Goal: Task Accomplishment & Management: Complete application form

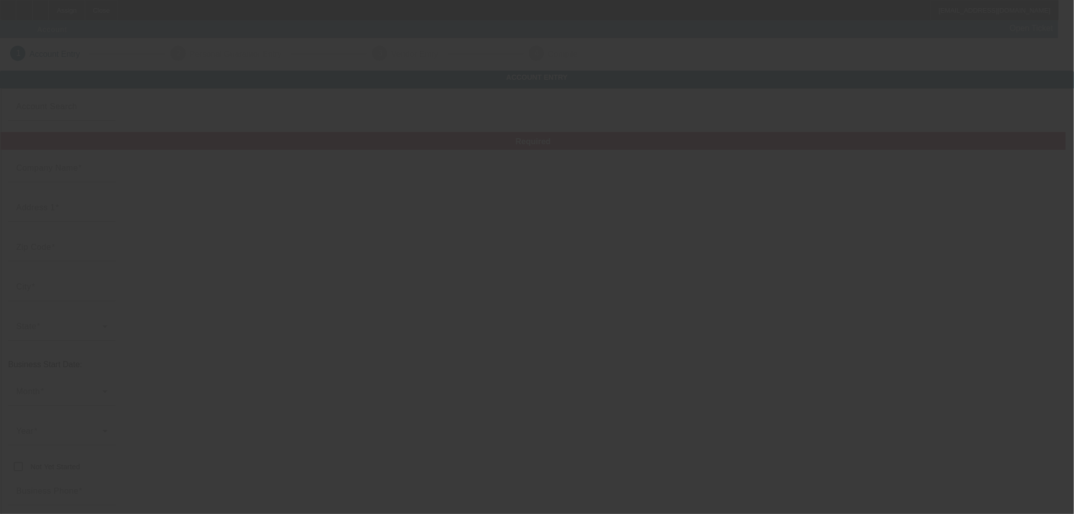
type input "[PERSON_NAME]"
type input "[PHONE_NUMBER]"
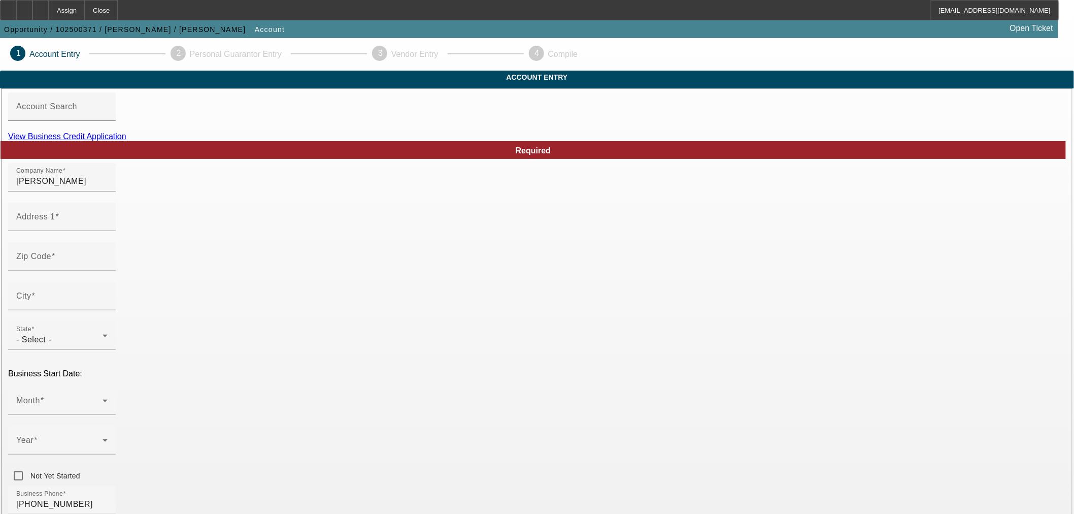
click at [566, 141] on div "View Business Credit Application" at bounding box center [537, 136] width 1058 height 9
click at [126, 141] on link "View Business Credit Application" at bounding box center [67, 136] width 118 height 9
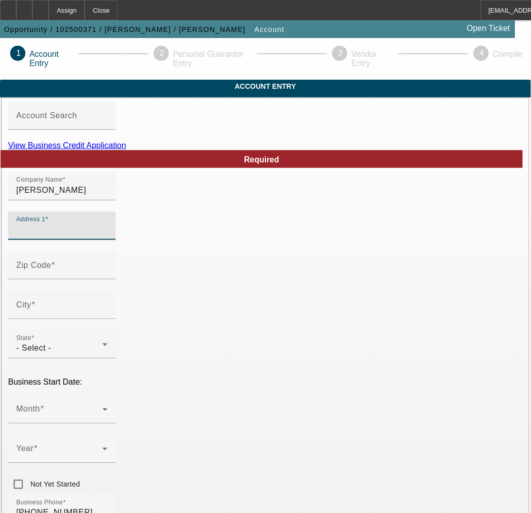
click at [108, 236] on input "Address 1" at bounding box center [61, 230] width 91 height 12
paste input "[STREET_ADDRESS]"
type input "[STREET_ADDRESS]"
click at [97, 276] on input "Zip Code" at bounding box center [61, 269] width 91 height 12
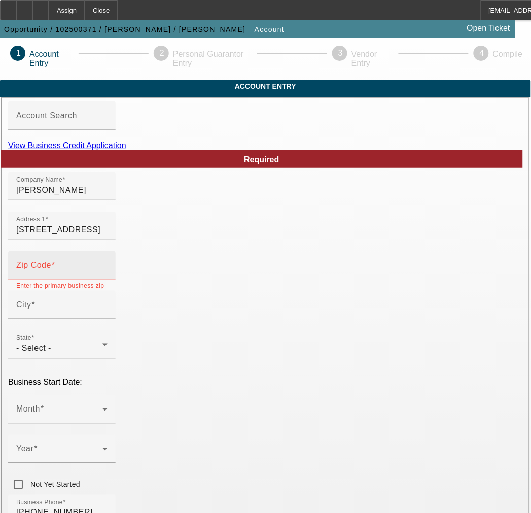
click at [70, 280] on div "Zip Code" at bounding box center [61, 265] width 91 height 28
click at [73, 276] on input "Zip Code" at bounding box center [61, 269] width 91 height 12
paste input "25638"
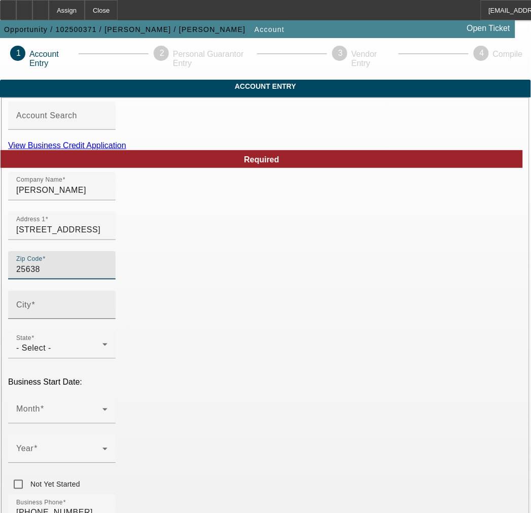
type input "25638"
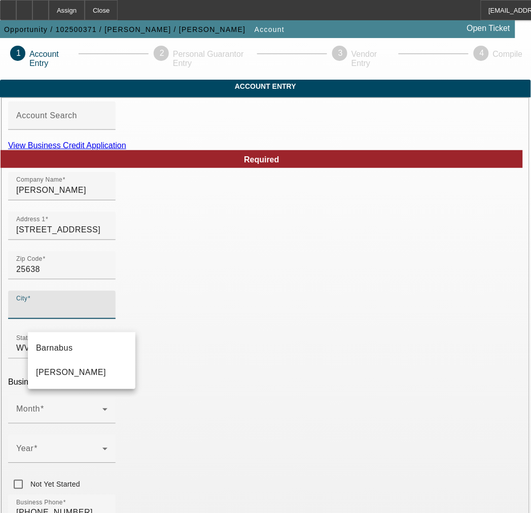
type input "[PERSON_NAME]"
click at [76, 315] on input "City" at bounding box center [61, 309] width 91 height 12
click at [85, 375] on mat-option "[PERSON_NAME]" at bounding box center [82, 373] width 108 height 24
type input "[PERSON_NAME]"
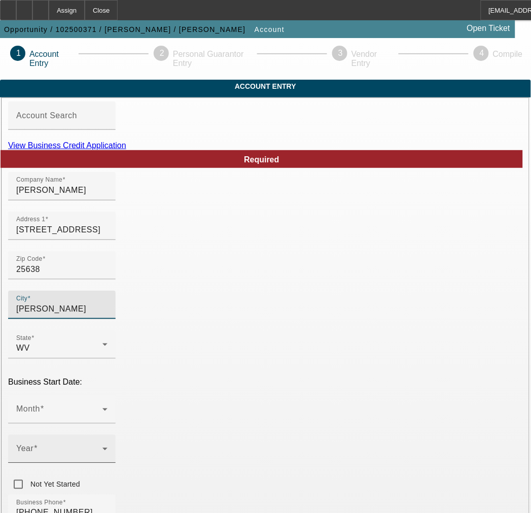
click at [33, 445] on mat-label "Year" at bounding box center [24, 449] width 17 height 9
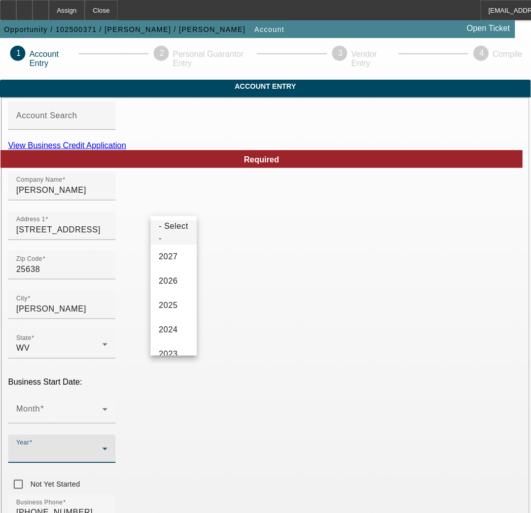
click at [99, 369] on div at bounding box center [265, 256] width 531 height 513
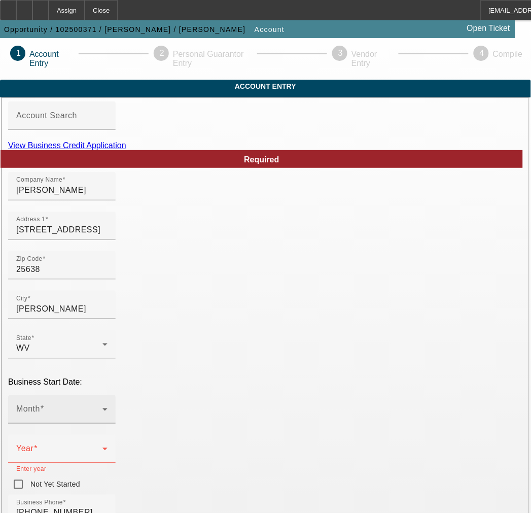
click at [100, 408] on span at bounding box center [59, 414] width 86 height 12
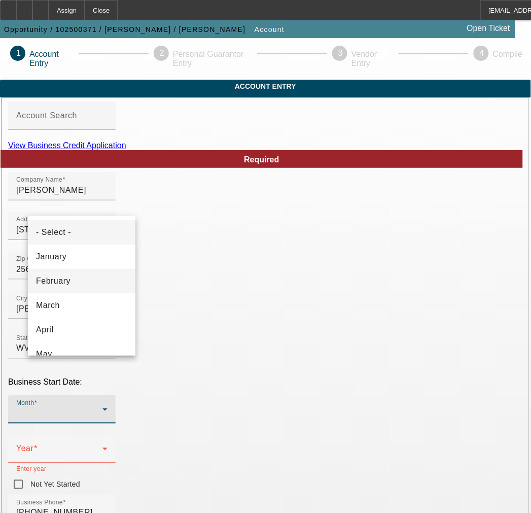
scroll to position [56, 0]
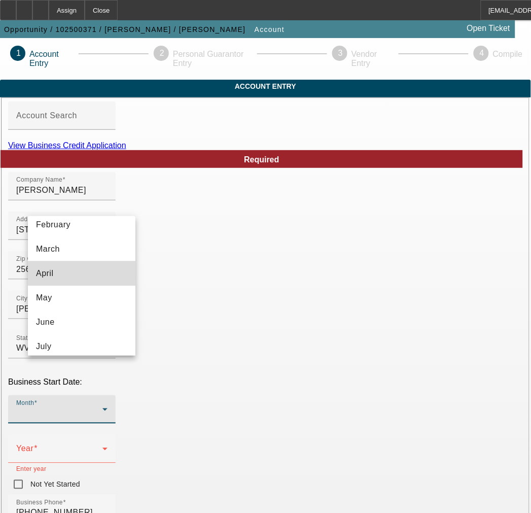
click at [84, 275] on mat-option "April" at bounding box center [82, 273] width 108 height 24
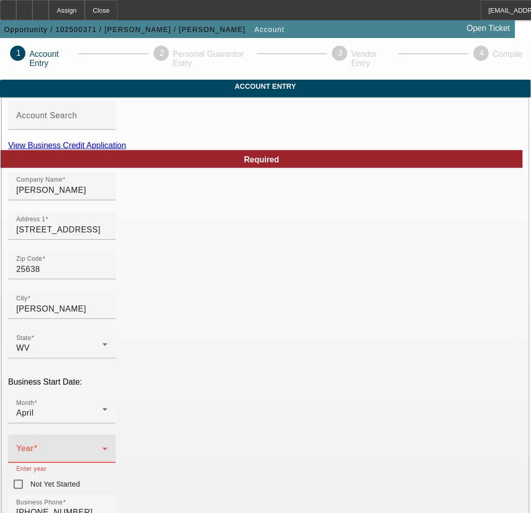
click at [103, 447] on span at bounding box center [59, 453] width 86 height 12
click at [169, 304] on span "2023" at bounding box center [168, 298] width 19 height 12
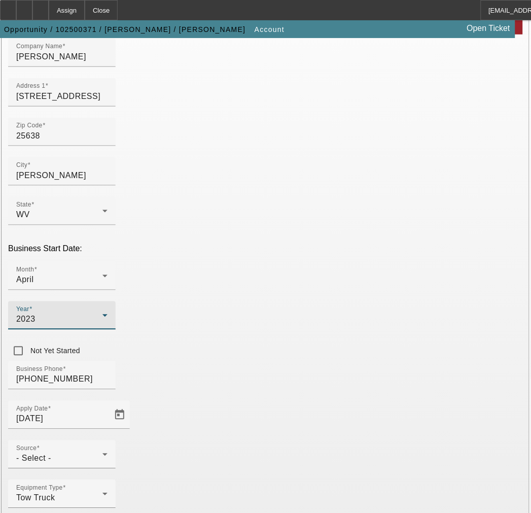
scroll to position [135, 0]
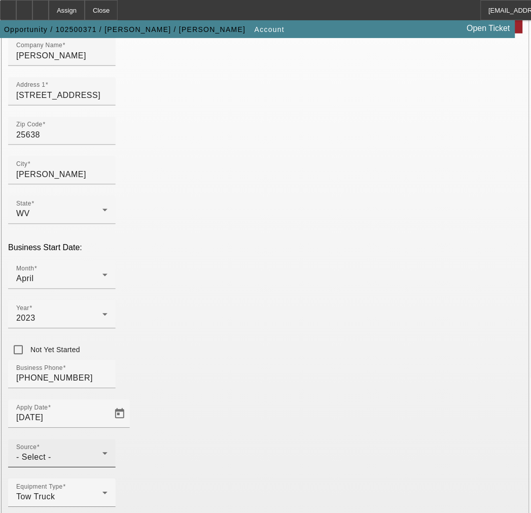
click at [108, 440] on div "Source - Select -" at bounding box center [61, 454] width 91 height 28
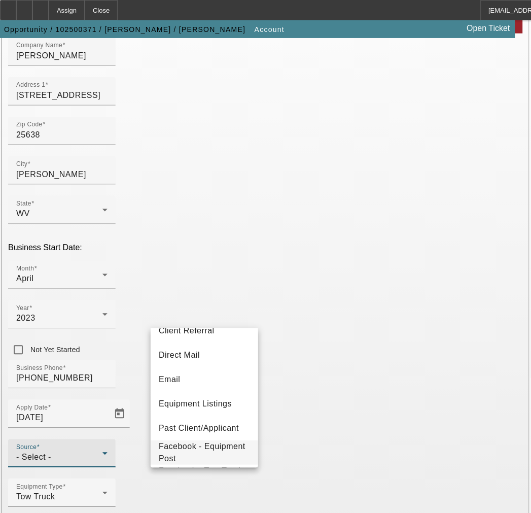
scroll to position [113, 0]
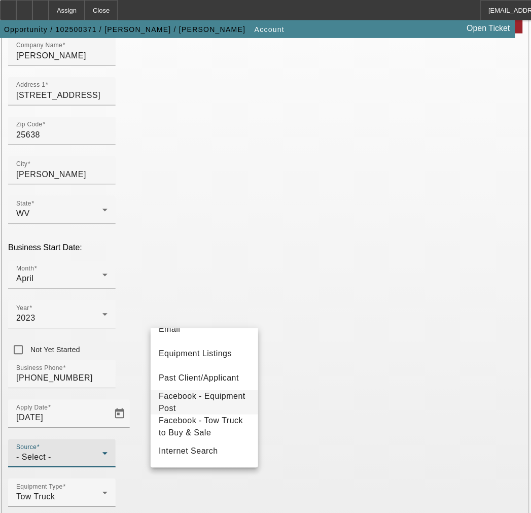
click at [198, 402] on span "Facebook - Equipment Post" at bounding box center [204, 402] width 91 height 24
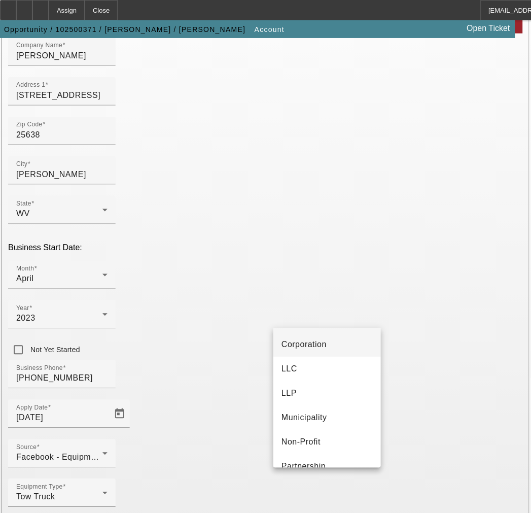
scroll to position [63, 0]
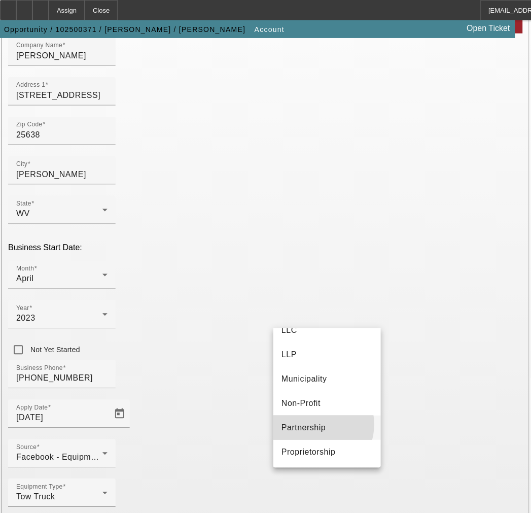
click at [316, 424] on span "Partnership" at bounding box center [304, 428] width 44 height 12
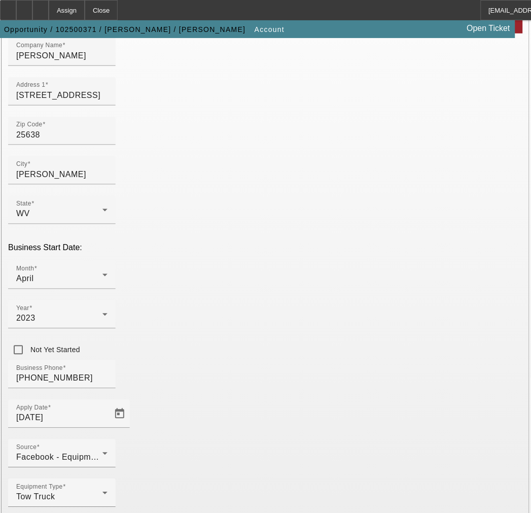
drag, startPoint x: 316, startPoint y: 424, endPoint x: 300, endPoint y: 315, distance: 110.3
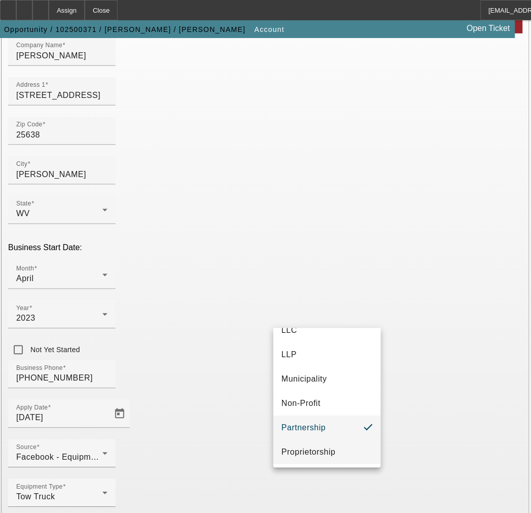
click at [315, 445] on mat-option "Proprietorship" at bounding box center [328, 452] width 108 height 24
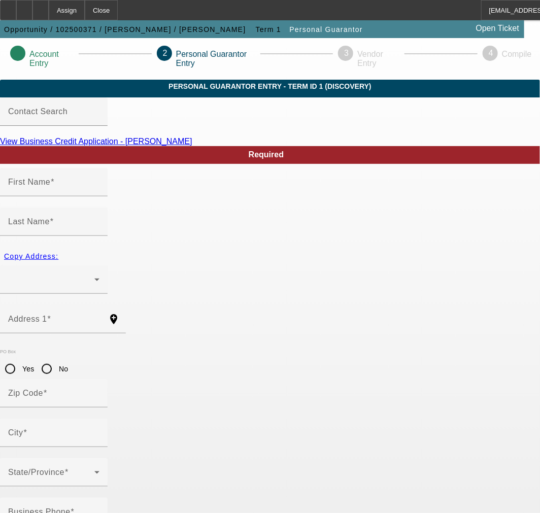
type input "[PERSON_NAME]"
type input "Roman"
radio input "true"
type input "[PHONE_NUMBER]"
type input "232-08-7171"
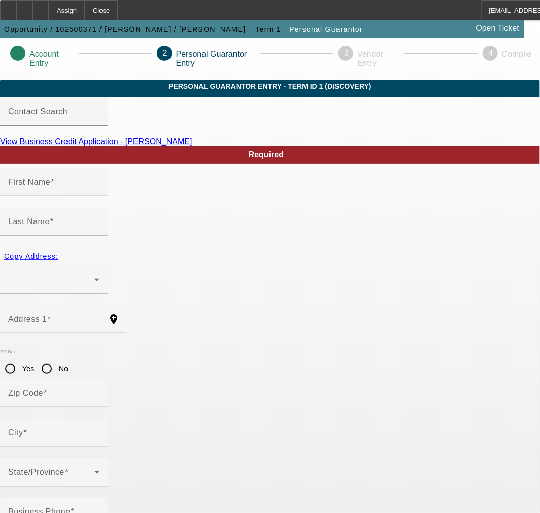
type input "[EMAIL_ADDRESS][DOMAIN_NAME]"
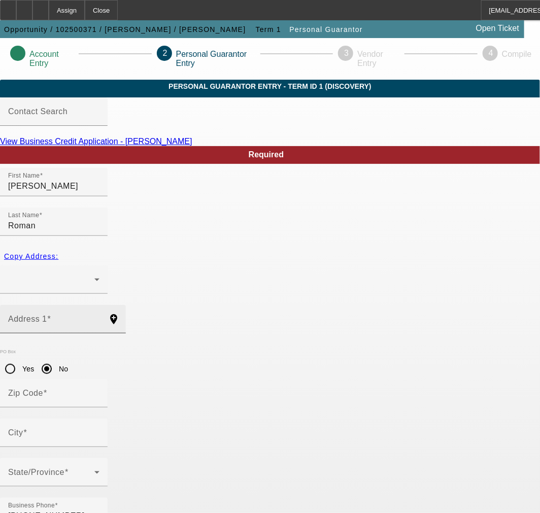
click at [99, 317] on input "Address 1" at bounding box center [53, 323] width 91 height 12
click at [47, 315] on mat-label "Address 1" at bounding box center [27, 319] width 39 height 9
click at [73, 317] on input "Address 1" at bounding box center [53, 323] width 91 height 12
paste input "[STREET_ADDRESS]"
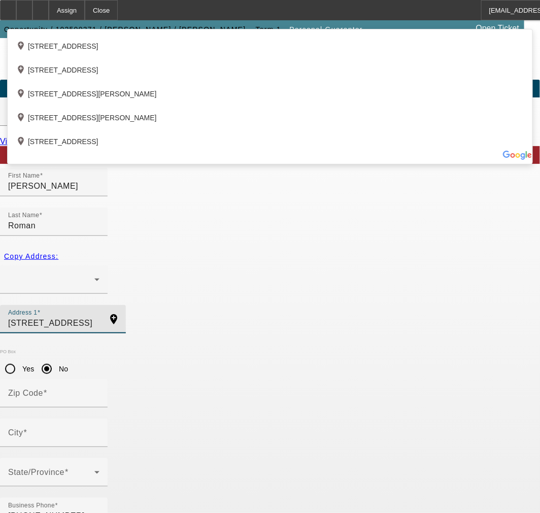
click at [99, 317] on input "[STREET_ADDRESS]" at bounding box center [53, 323] width 91 height 12
type input "[STREET_ADDRESS]"
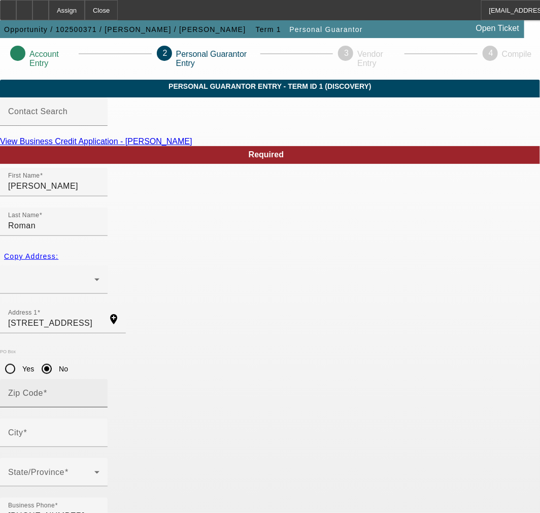
click at [99, 391] on input "Zip Code" at bounding box center [53, 397] width 91 height 12
click at [99, 379] on div "Zip Code" at bounding box center [53, 393] width 91 height 28
paste input "25638"
type input "25638"
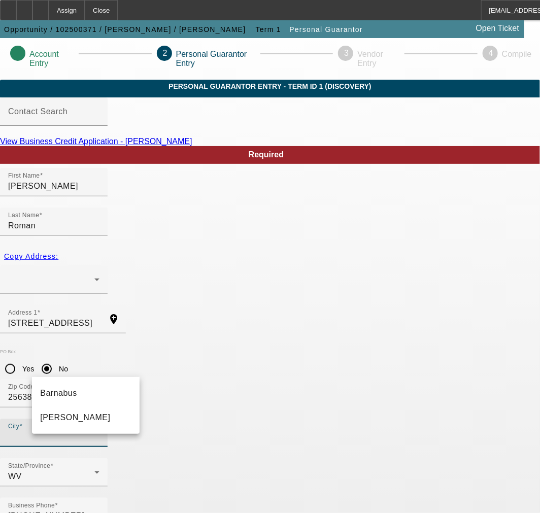
click at [99, 431] on input "City" at bounding box center [53, 437] width 91 height 12
click at [80, 413] on mat-option "[PERSON_NAME]" at bounding box center [86, 418] width 108 height 24
type input "[PERSON_NAME]"
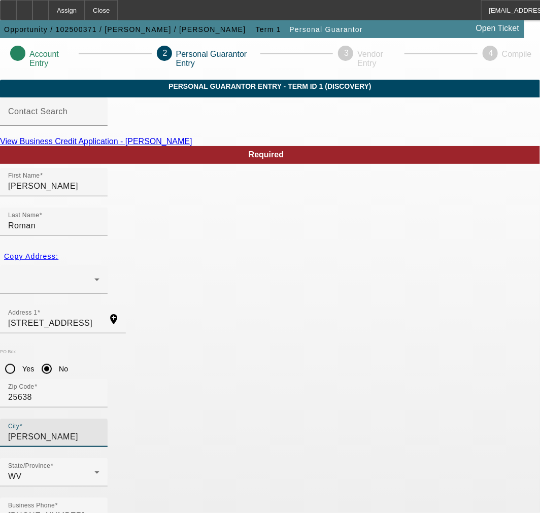
type input "100"
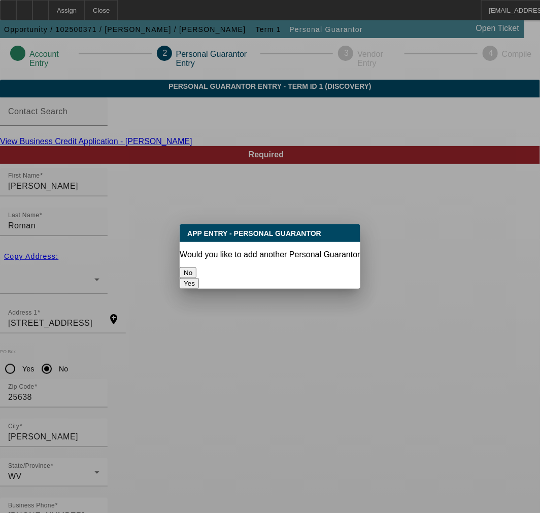
click at [196, 267] on button "No" at bounding box center [188, 272] width 17 height 11
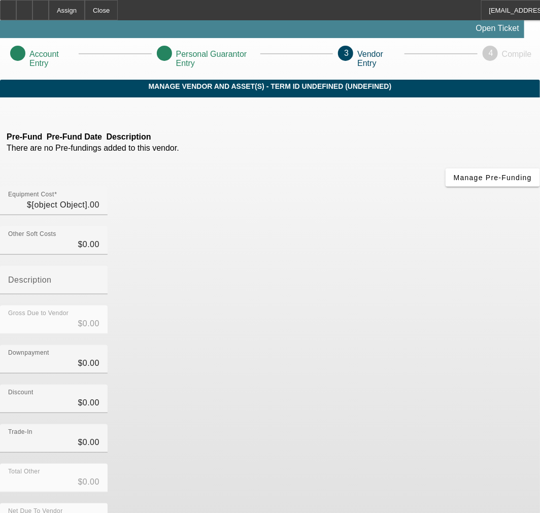
type input "$43,000.00"
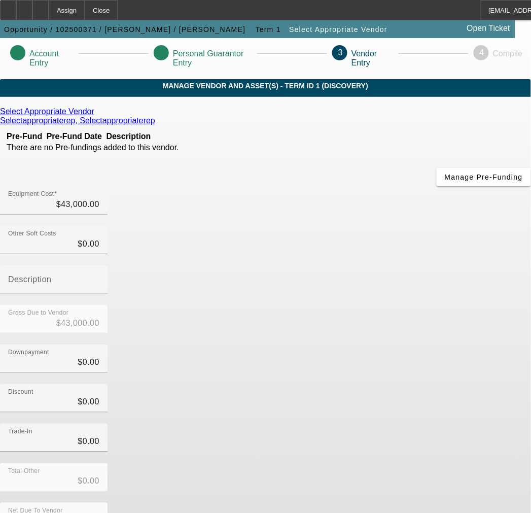
scroll to position [6, 0]
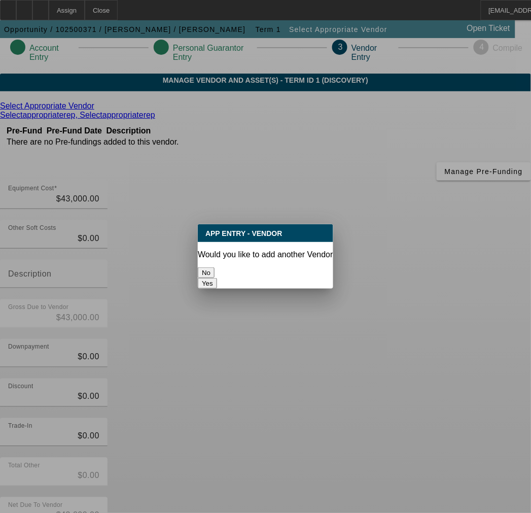
click at [215, 267] on button "No" at bounding box center [206, 272] width 17 height 11
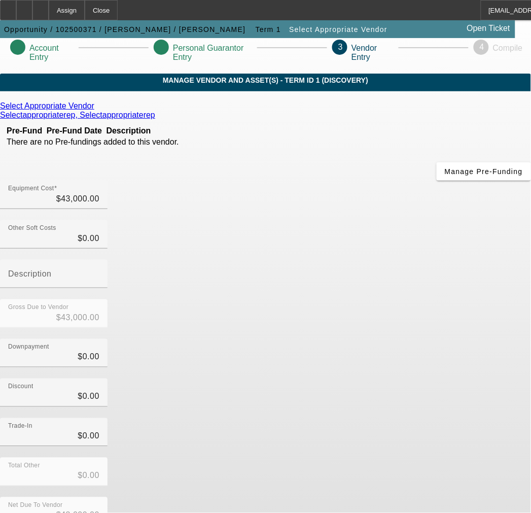
scroll to position [6, 0]
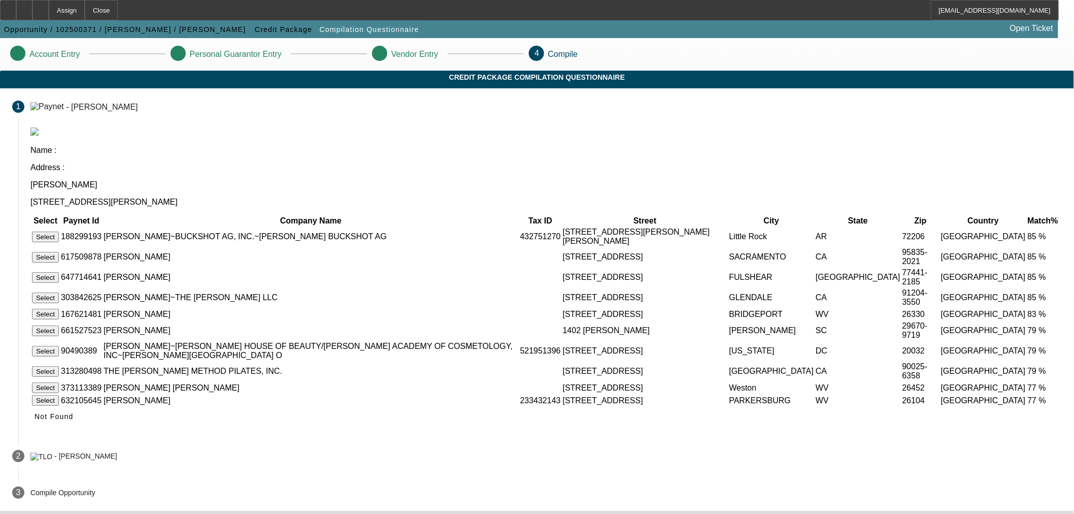
scroll to position [4, 0]
click at [78, 428] on span at bounding box center [53, 416] width 47 height 24
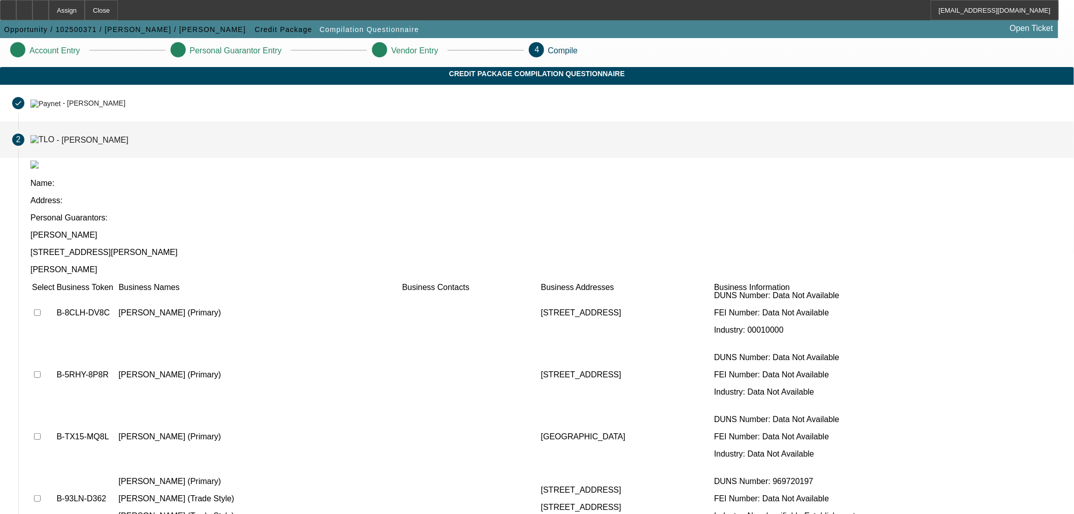
scroll to position [46, 0]
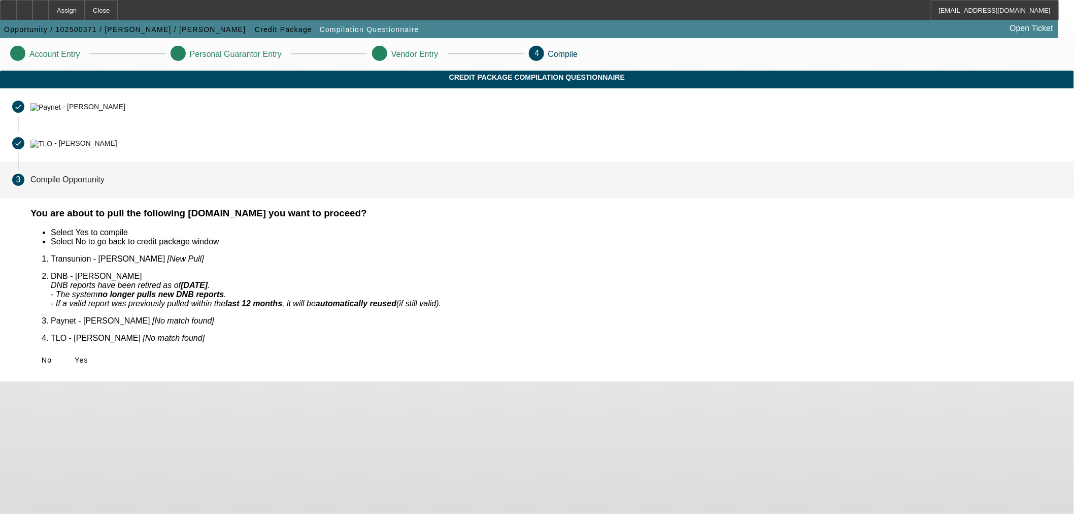
scroll to position [0, 0]
click at [97, 348] on span at bounding box center [81, 360] width 32 height 24
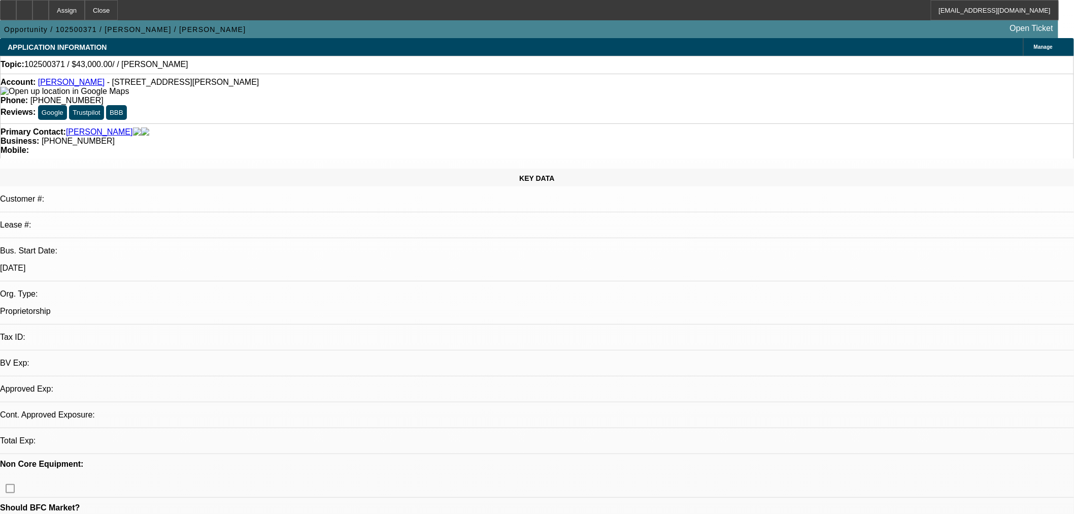
select select "0"
select select "2"
select select "0.1"
select select "4"
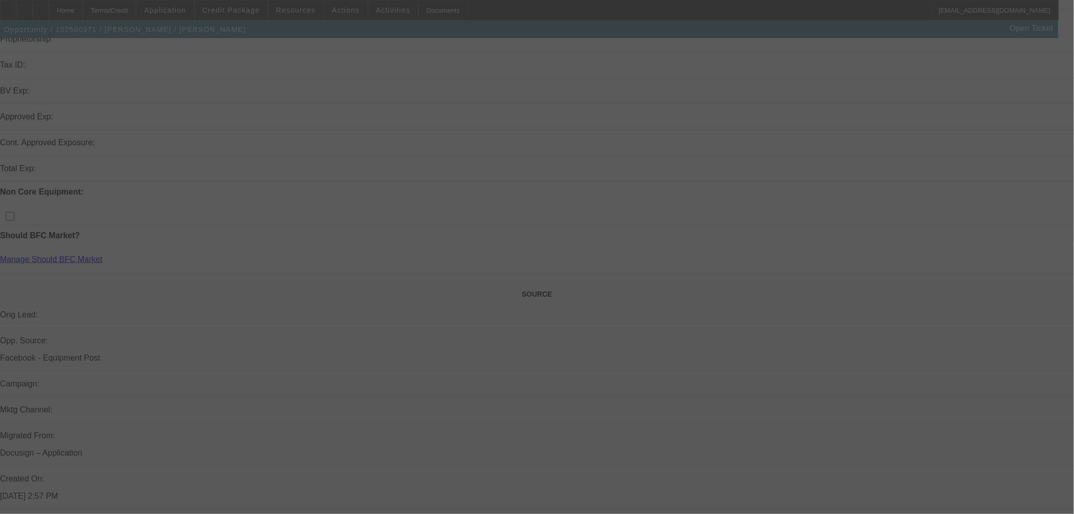
scroll to position [282, 0]
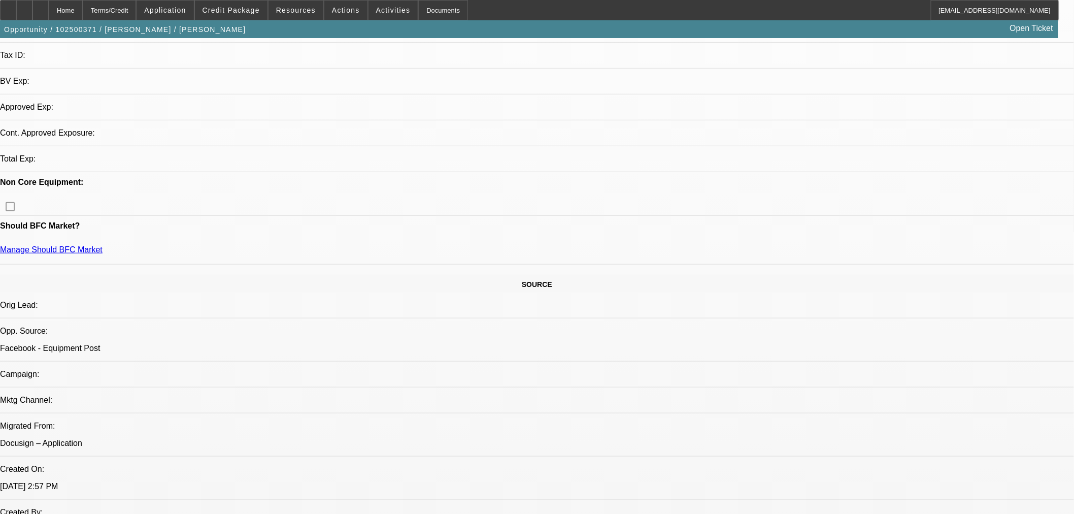
select select "0"
select select "2"
select select "0.1"
select select "4"
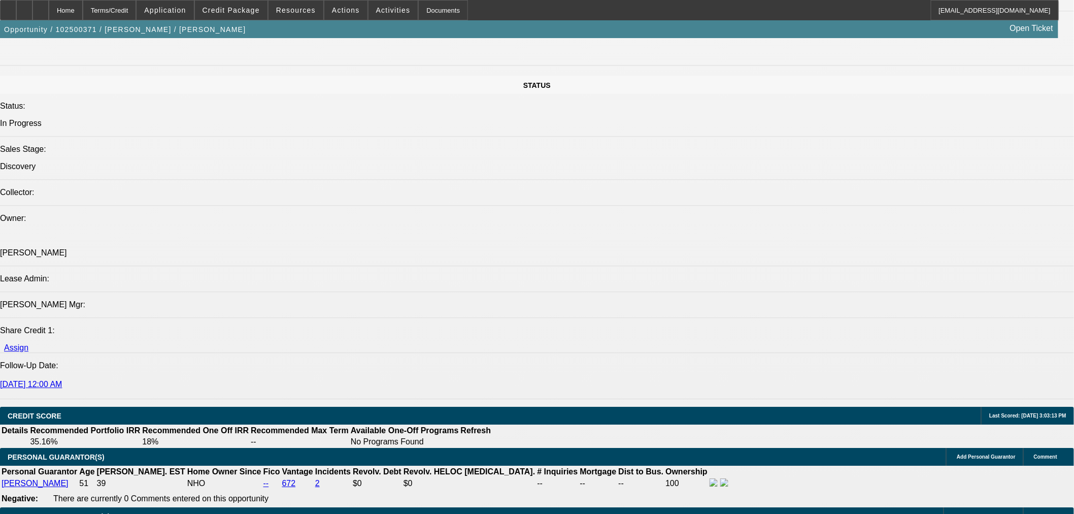
scroll to position [1071, 0]
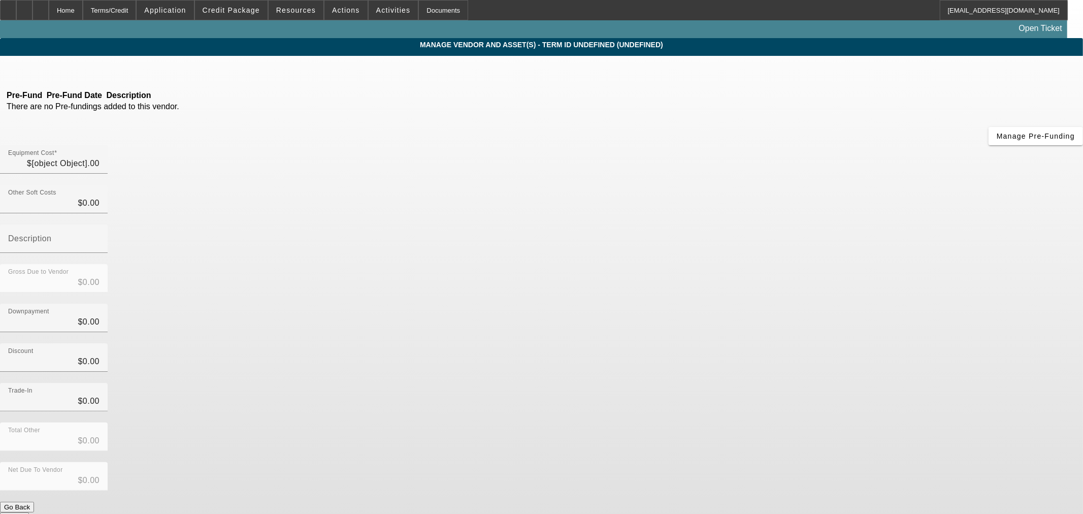
type input "$43,000.00"
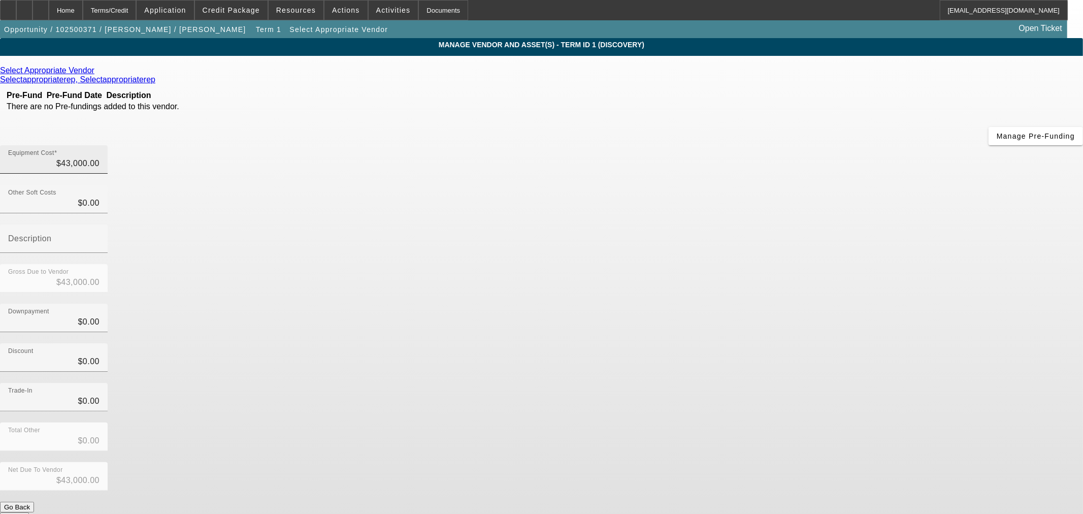
click at [99, 145] on div "Equipment Cost $43,000.00" at bounding box center [53, 159] width 91 height 28
click at [99, 157] on input "43000" at bounding box center [53, 163] width 91 height 12
type input "$43,000.00"
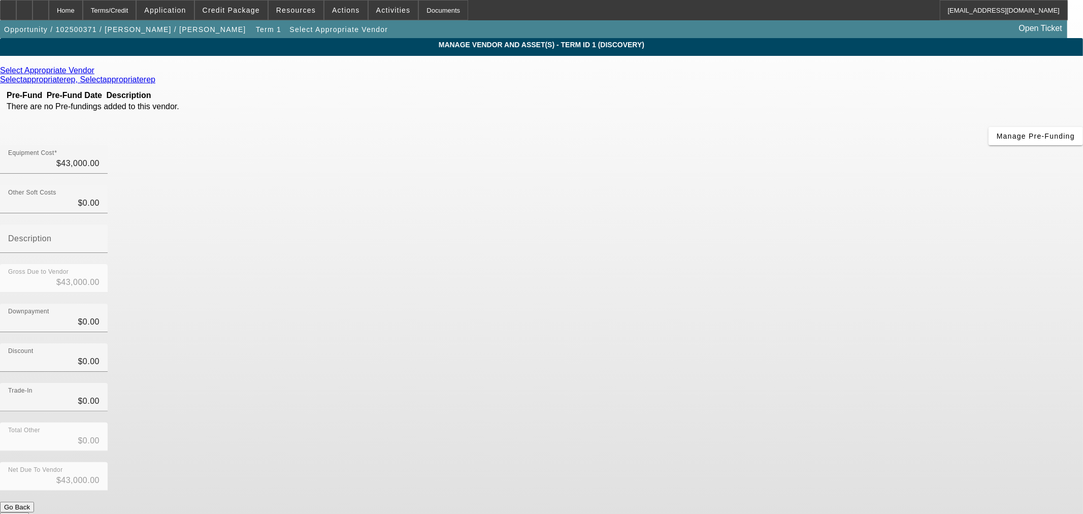
click at [97, 73] on icon at bounding box center [97, 70] width 0 height 9
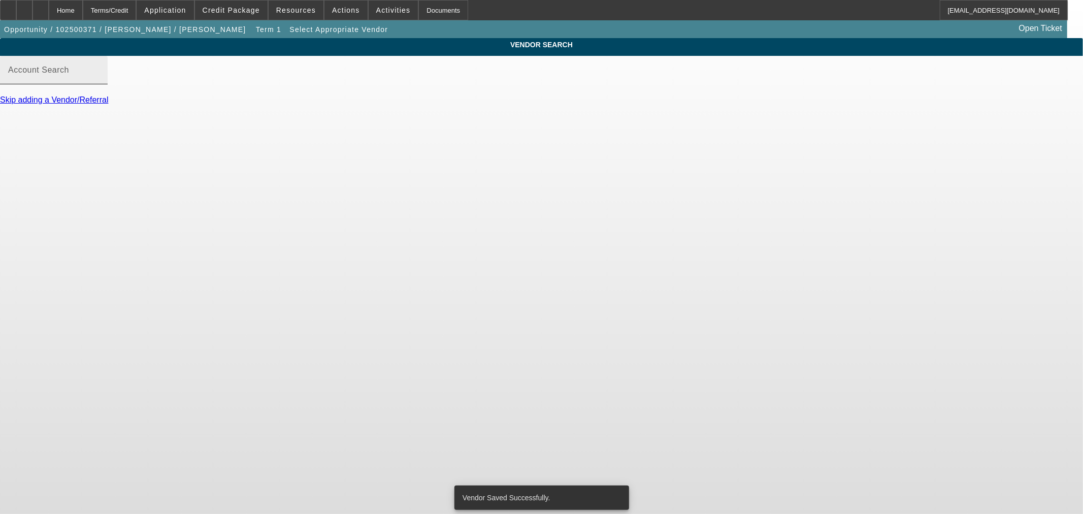
click at [99, 80] on input "Account Search" at bounding box center [53, 74] width 91 height 12
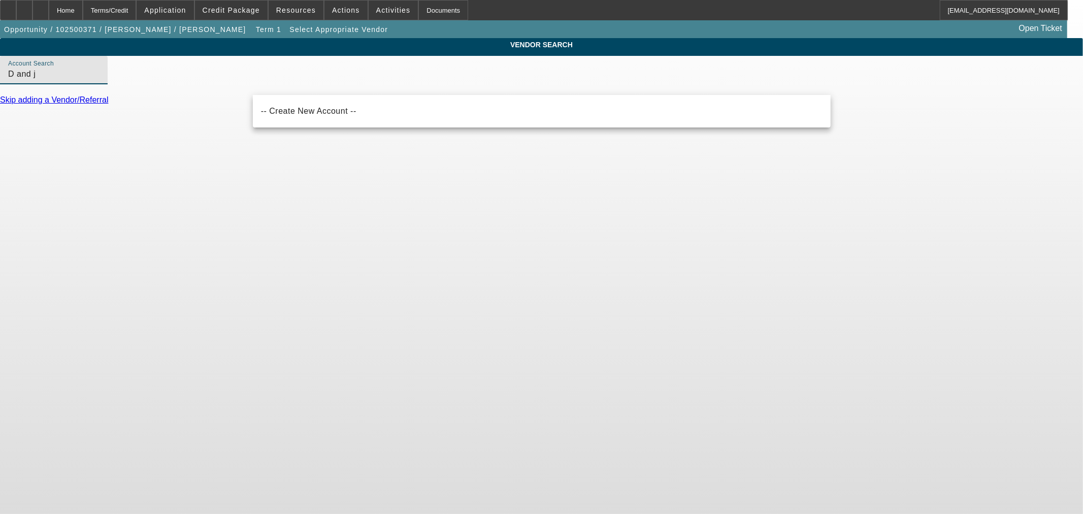
click at [99, 80] on input "D and j" at bounding box center [53, 74] width 91 height 12
click at [99, 80] on input "D & j" at bounding box center [53, 74] width 91 height 12
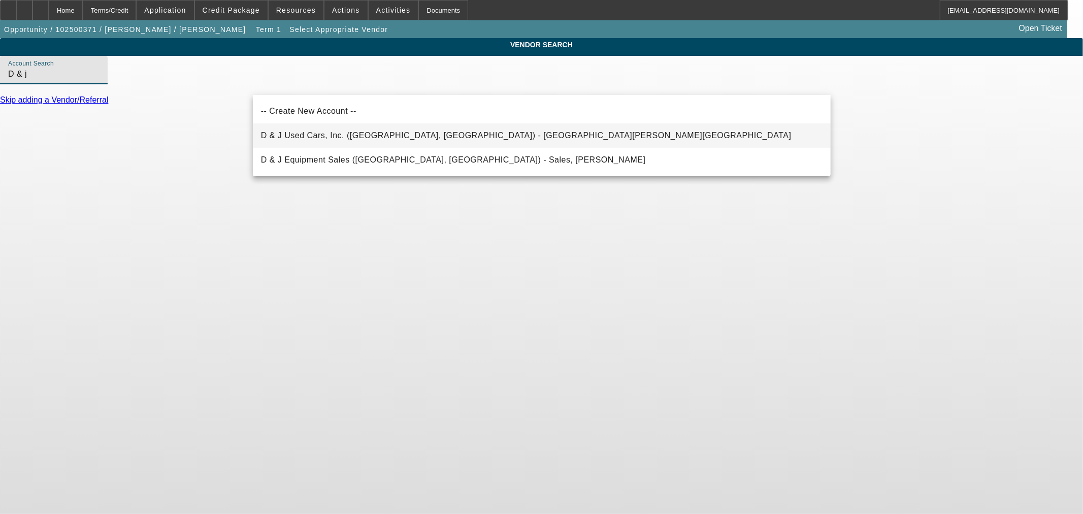
click at [310, 127] on mat-option "D & J Used Cars, Inc. (Rutherfordton, NC) - McSwain, Heath" at bounding box center [542, 135] width 578 height 24
type input "D & J Used Cars, Inc. (Rutherfordton, NC) - McSwain, Heath"
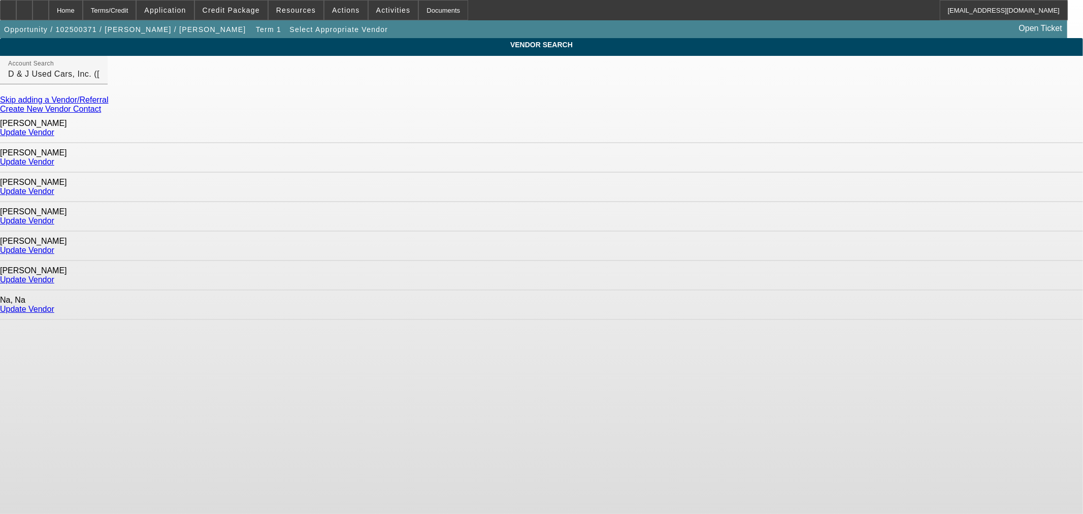
click at [54, 187] on link "Update Vendor" at bounding box center [27, 191] width 54 height 9
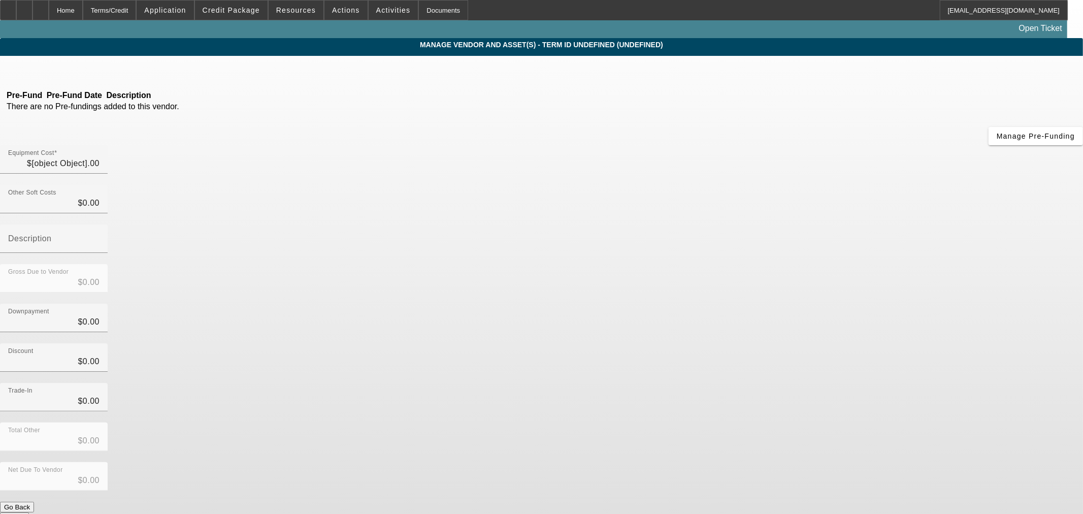
type input "$43,000.00"
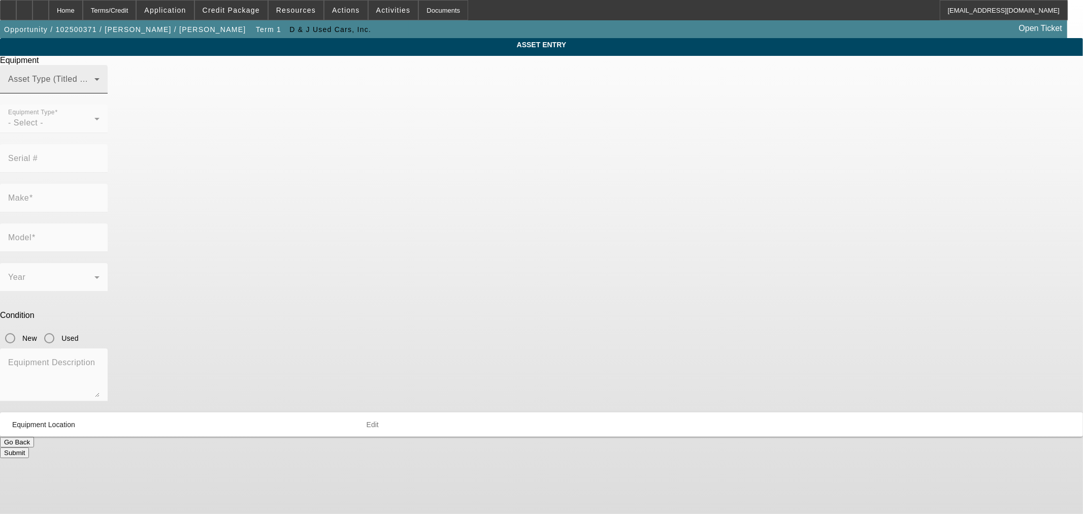
click at [94, 89] on span at bounding box center [51, 83] width 86 height 12
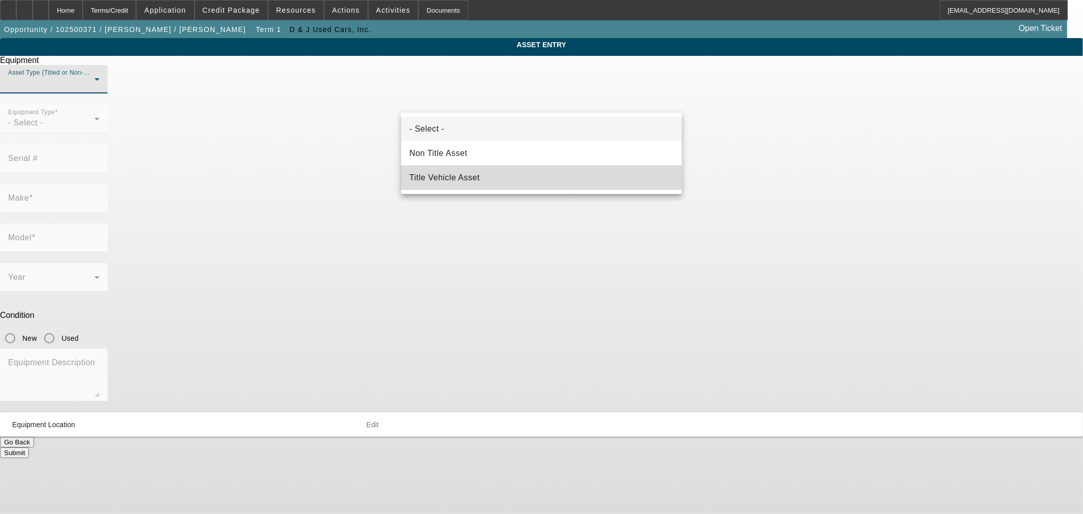
click at [537, 184] on mat-option "Title Vehicle Asset" at bounding box center [541, 177] width 281 height 24
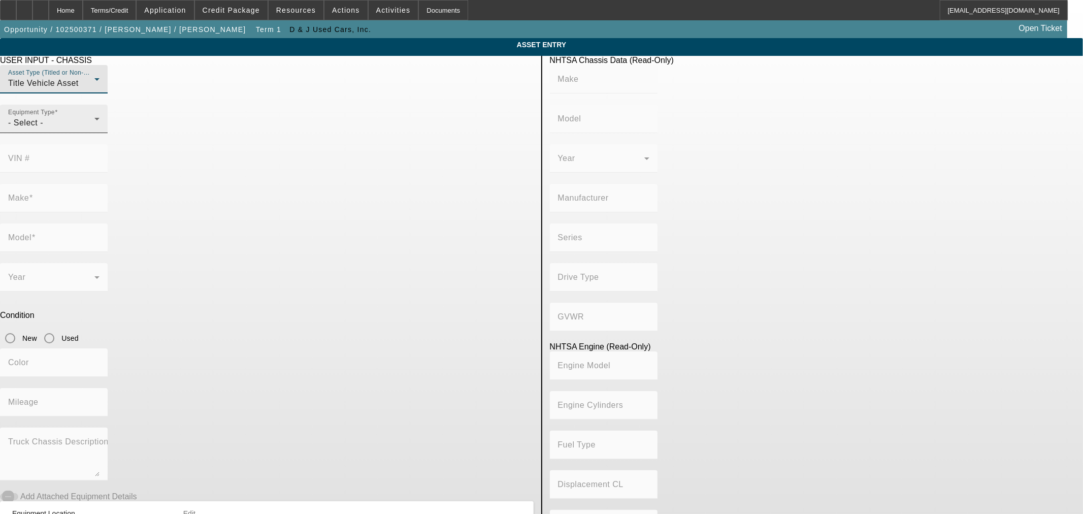
click at [43, 127] on span "- Select -" at bounding box center [25, 122] width 35 height 9
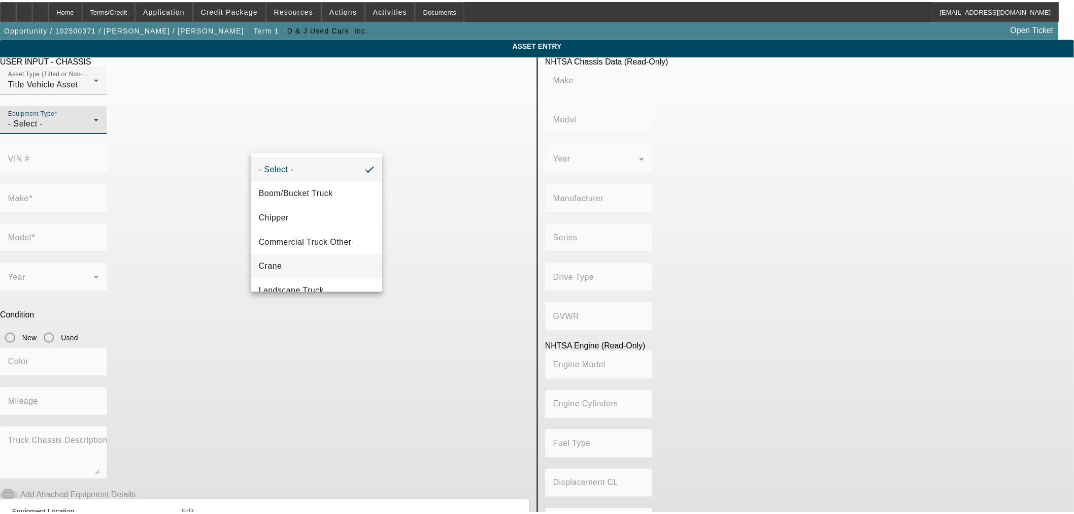
scroll to position [112, 0]
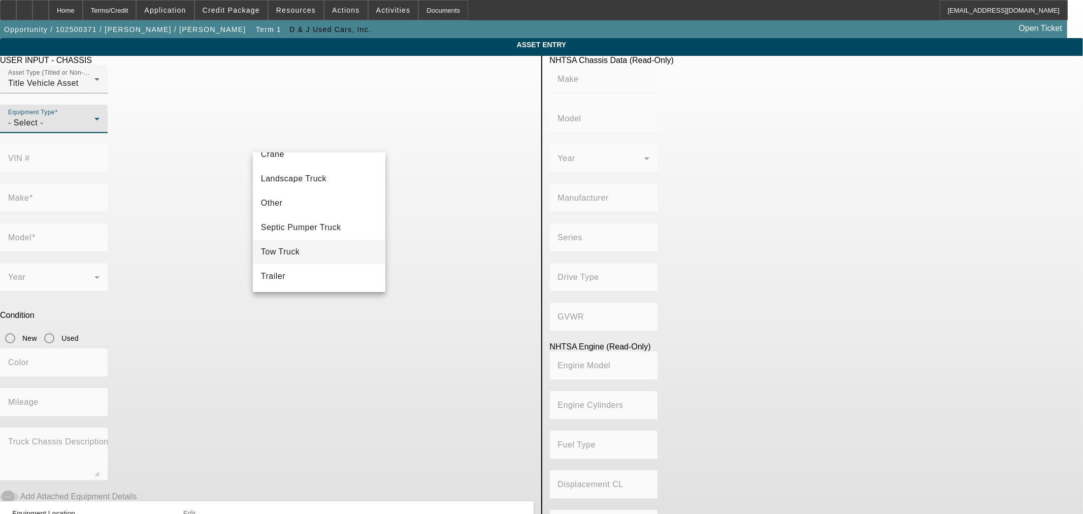
click at [318, 258] on mat-option "Tow Truck" at bounding box center [319, 252] width 132 height 24
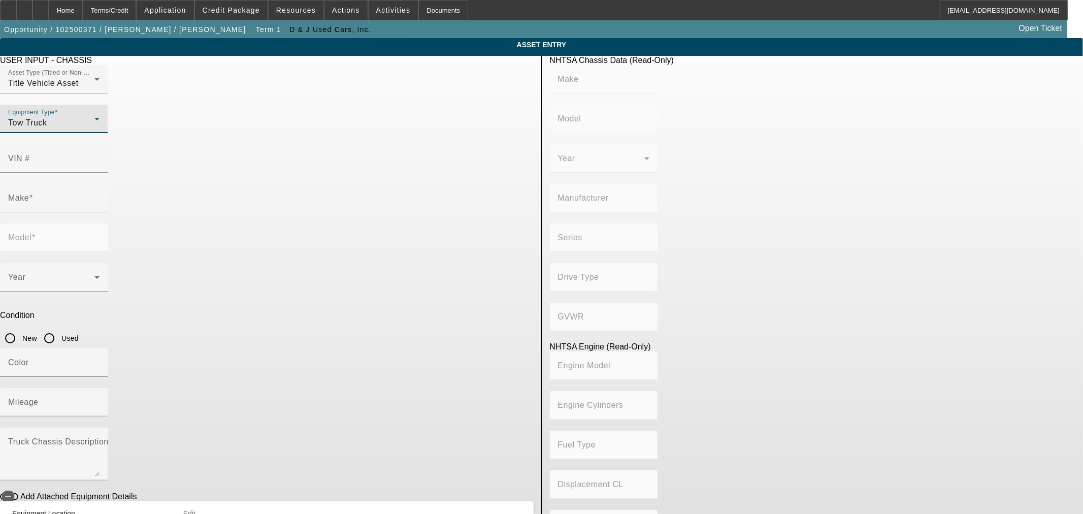
click at [108, 173] on div at bounding box center [54, 178] width 108 height 11
click at [30, 154] on mat-label "VIN #" at bounding box center [19, 158] width 22 height 9
click at [99, 156] on input "VIN #" at bounding box center [53, 162] width 91 height 12
paste input "3C7WRNDL8RG107553"
type input "3C7WRNDL8RG107553"
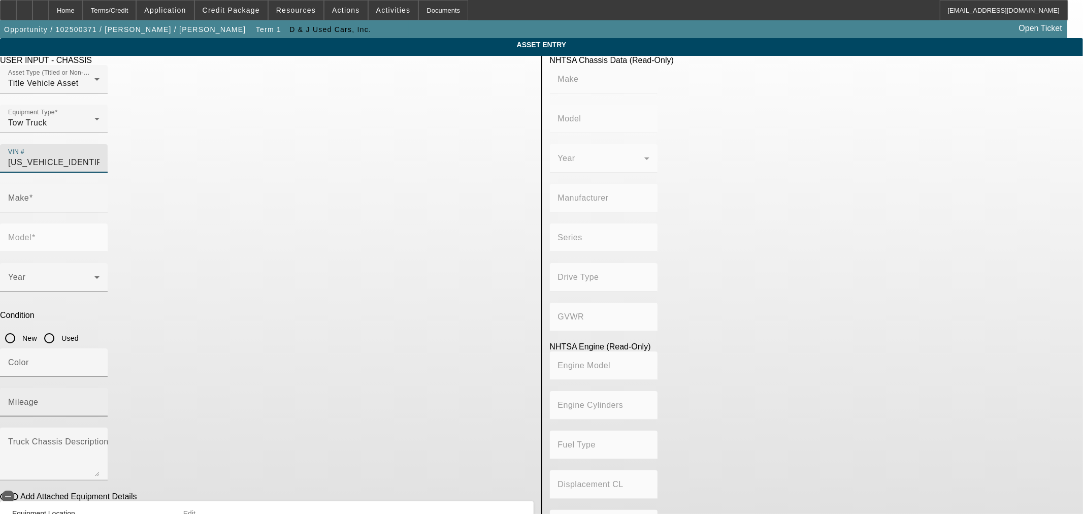
type input "RAM"
type input "5500"
type input "CHRYSLER DE MEXICO TOLUCA"
type input "DP"
type input "4WD/4-Wheel Drive/4x4"
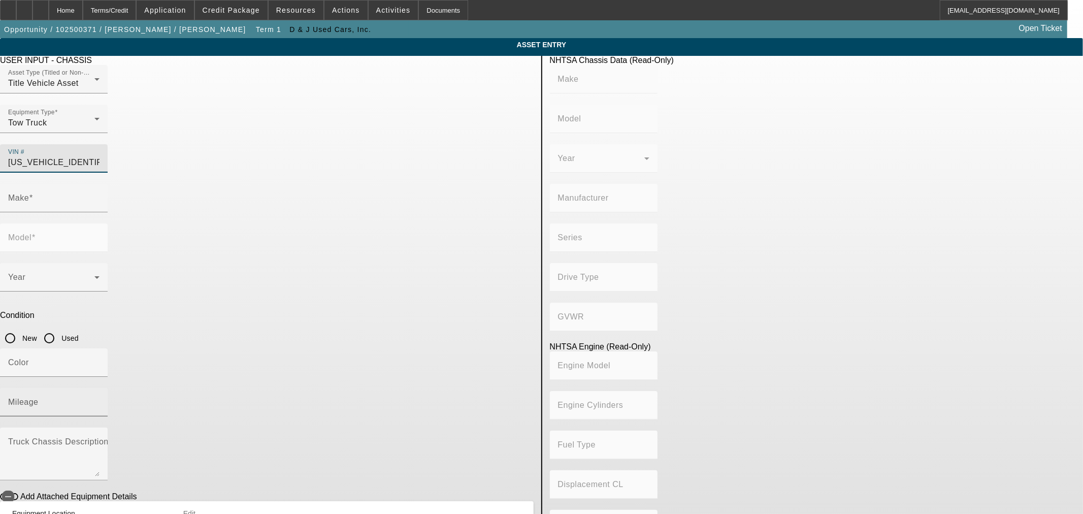
type input "Class 5: 16,001 - 19,500 lb (7,258 - 8,845 kg)"
type input "6"
type input "Diesel"
type input "408.85908543470"
type input "6.7"
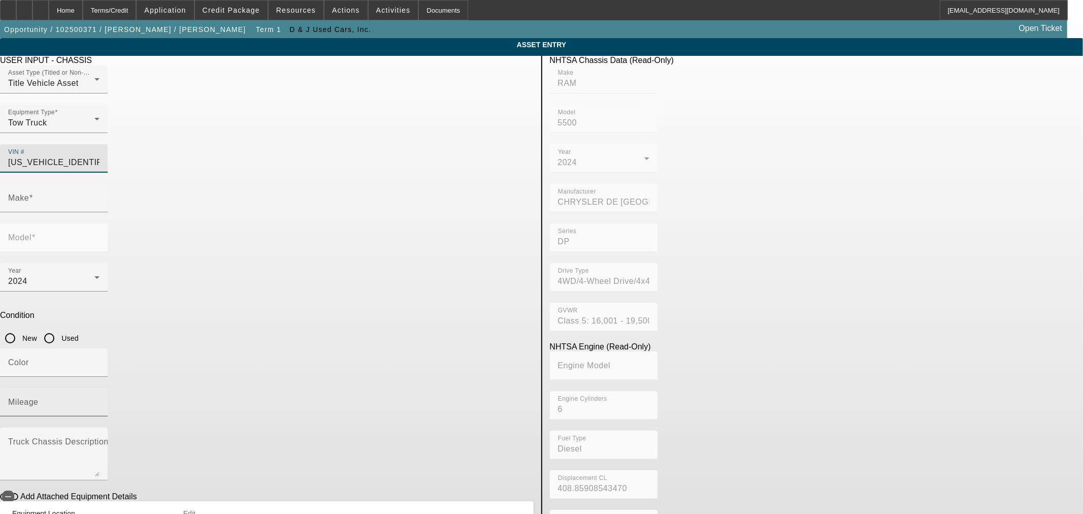
type input "3C7WRNDL8RG107553"
click at [39, 397] on mat-label "Mileage" at bounding box center [23, 401] width 30 height 9
click at [99, 400] on input "Mileage" at bounding box center [53, 406] width 91 height 12
type input "RAM"
type input "5500"
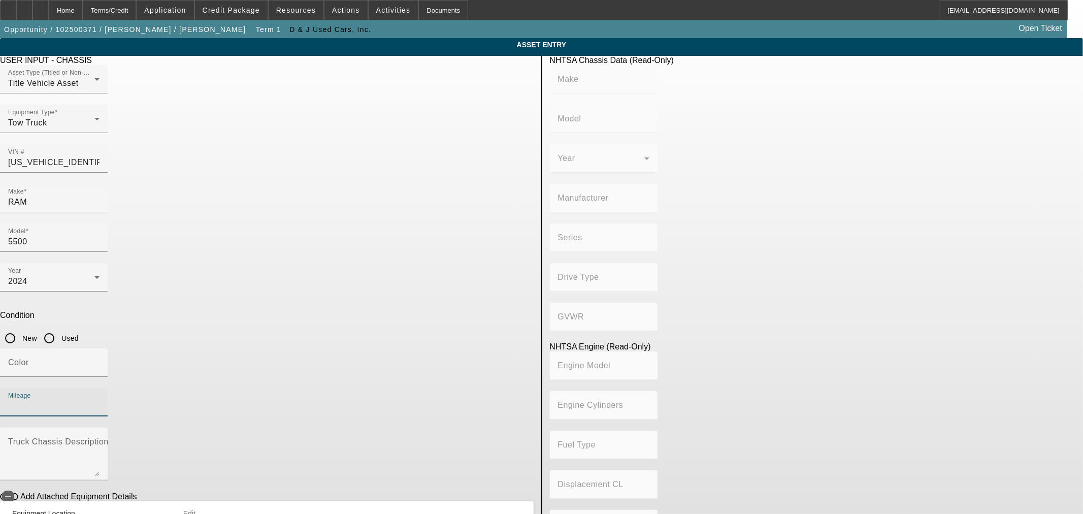
type input "RAM"
type input "5500"
type input "CHRYSLER DE MEXICO TOLUCA"
type input "DP"
type input "4WD/4-Wheel Drive/4x4"
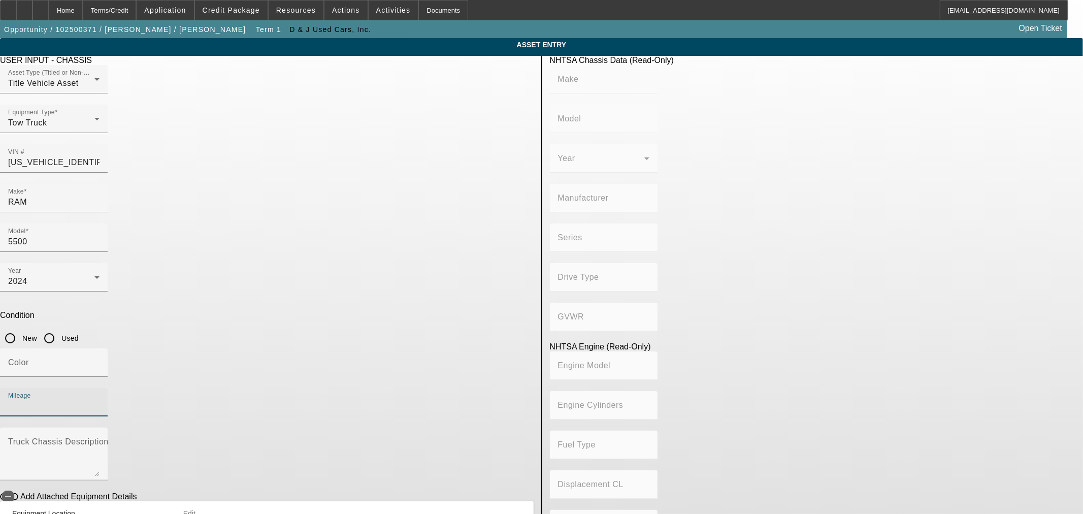
type input "Class 5: 16,001 - 19,500 lb (7,258 - 8,845 kg)"
type input "6"
type input "Diesel"
type input "408.85908543470"
type input "6.7"
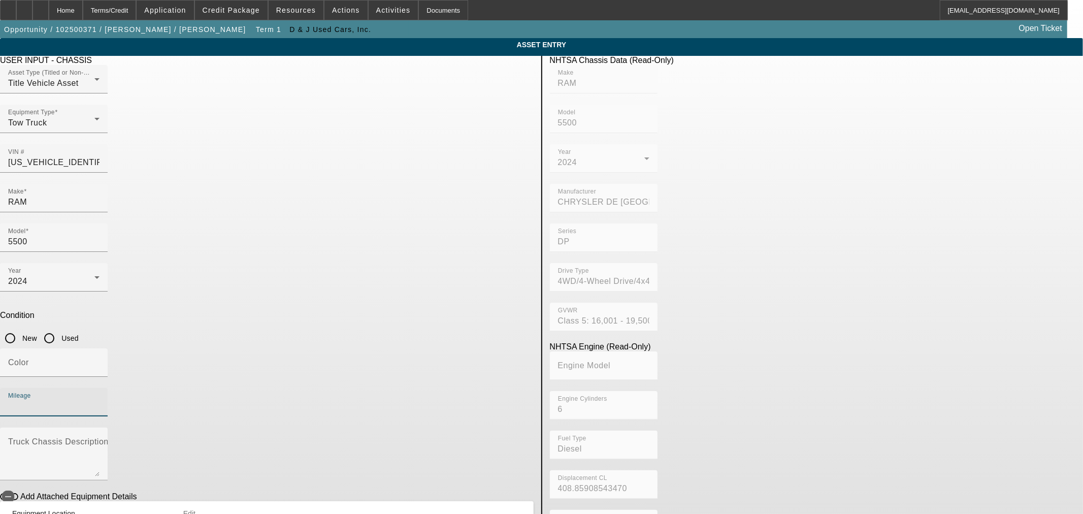
paste input "36625"
type input "36625"
click at [99, 360] on input "Color" at bounding box center [53, 366] width 91 height 12
type input "Black"
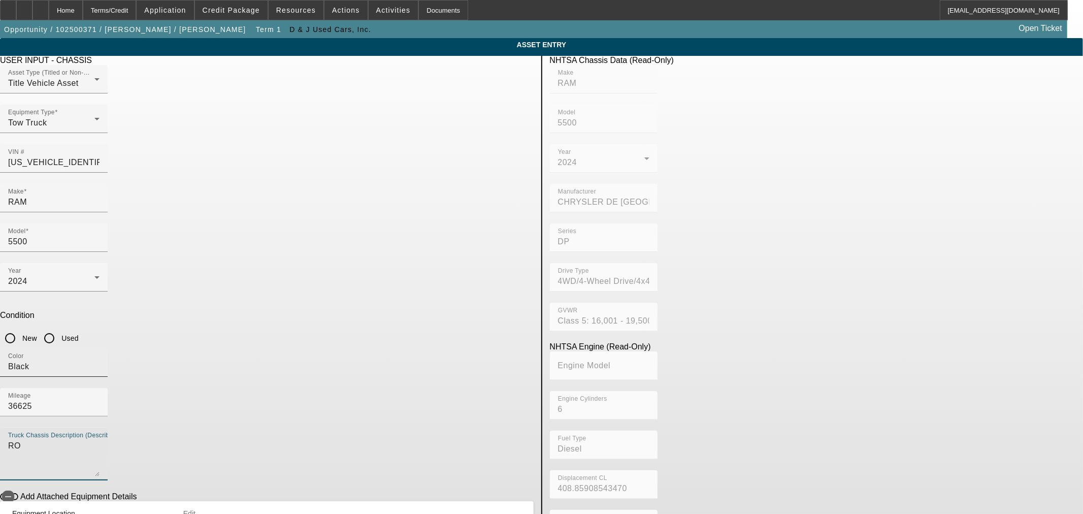
type textarea "R"
type textarea "Ram 5500"
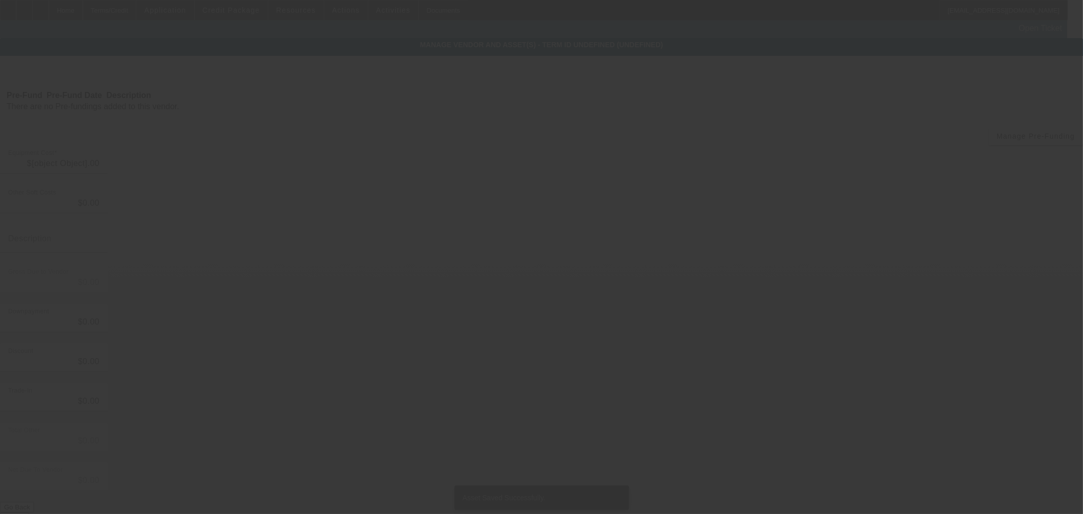
type input "$43,000.00"
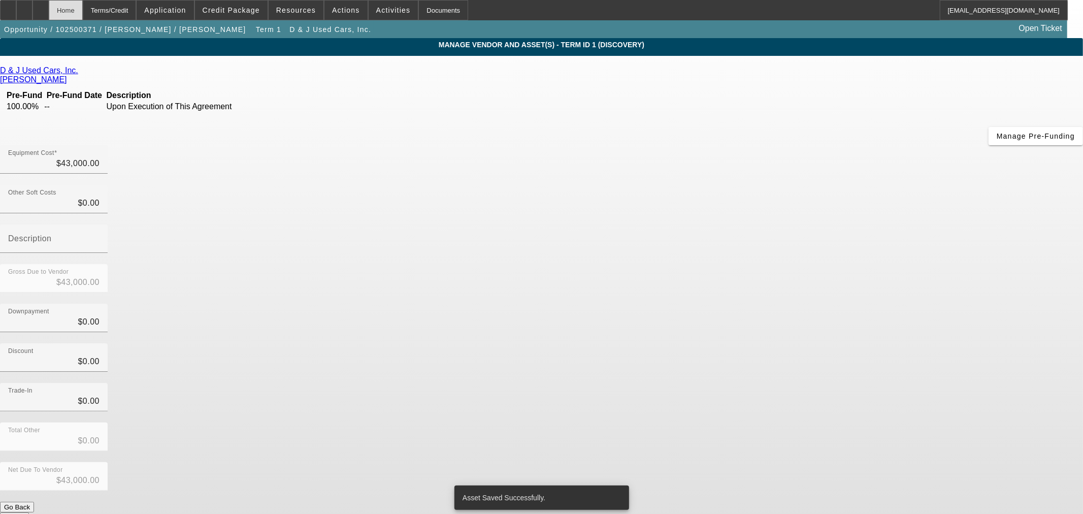
click at [81, 12] on div "Home" at bounding box center [66, 10] width 34 height 20
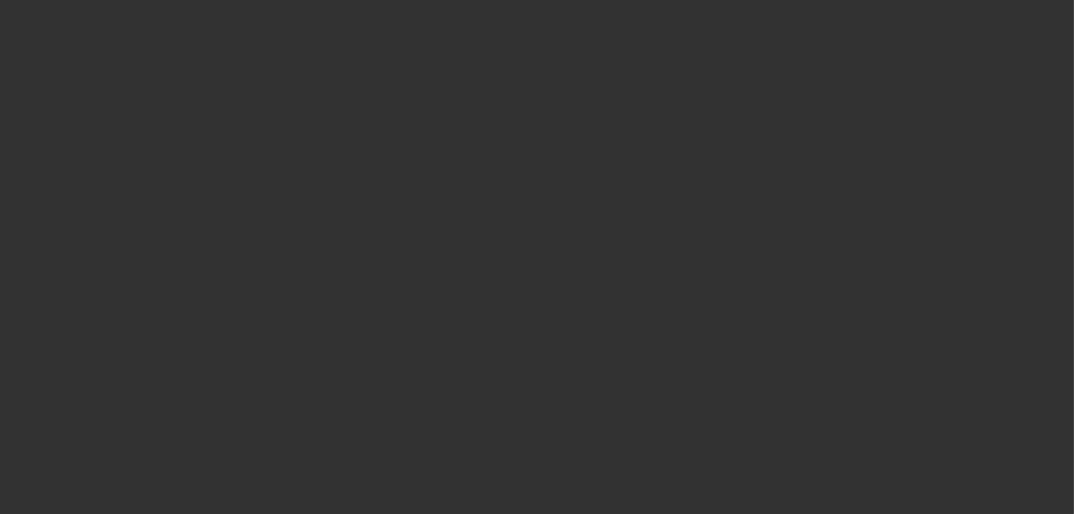
select select "0"
select select "2"
select select "0.1"
select select "4"
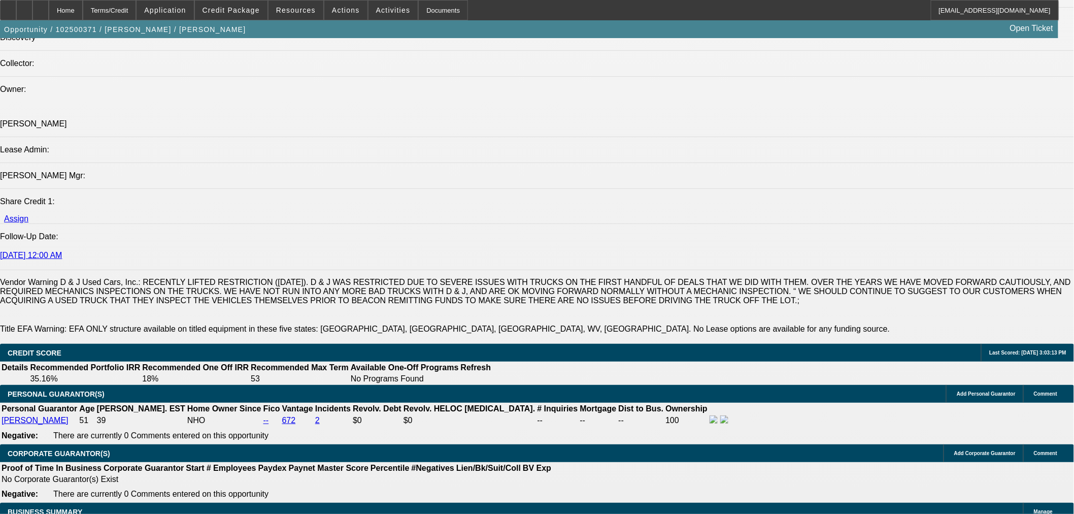
scroll to position [1221, 0]
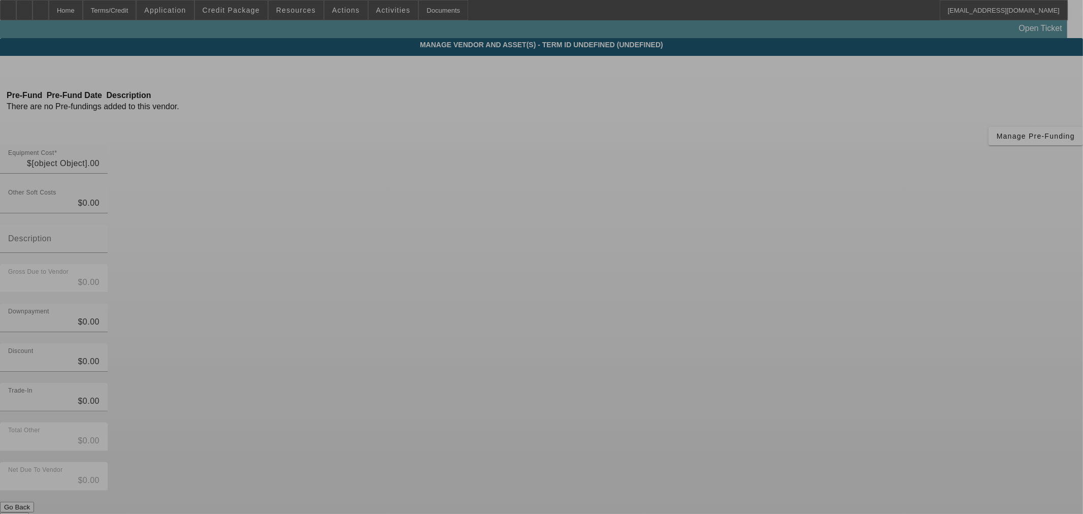
type input "$43,000.00"
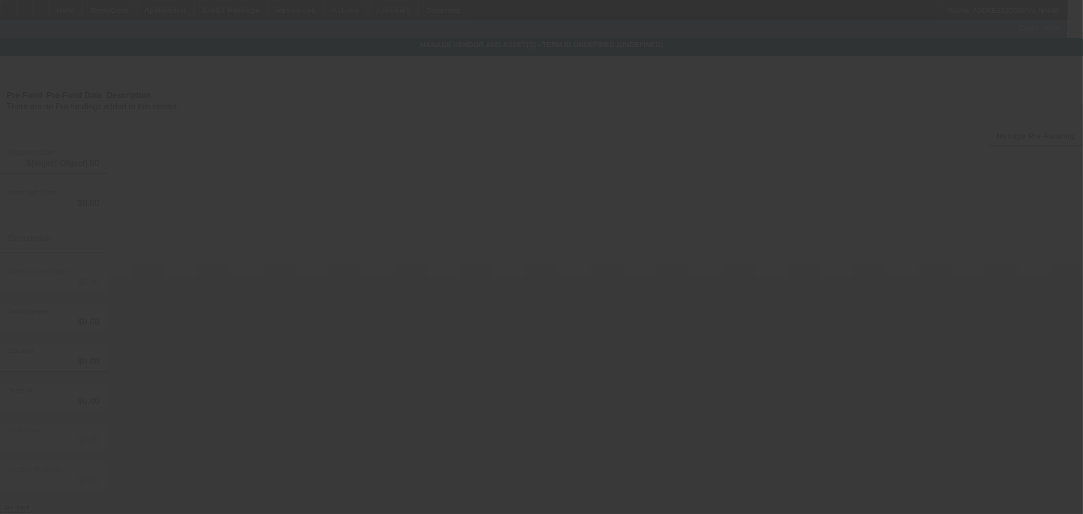
type input "$43,000.00"
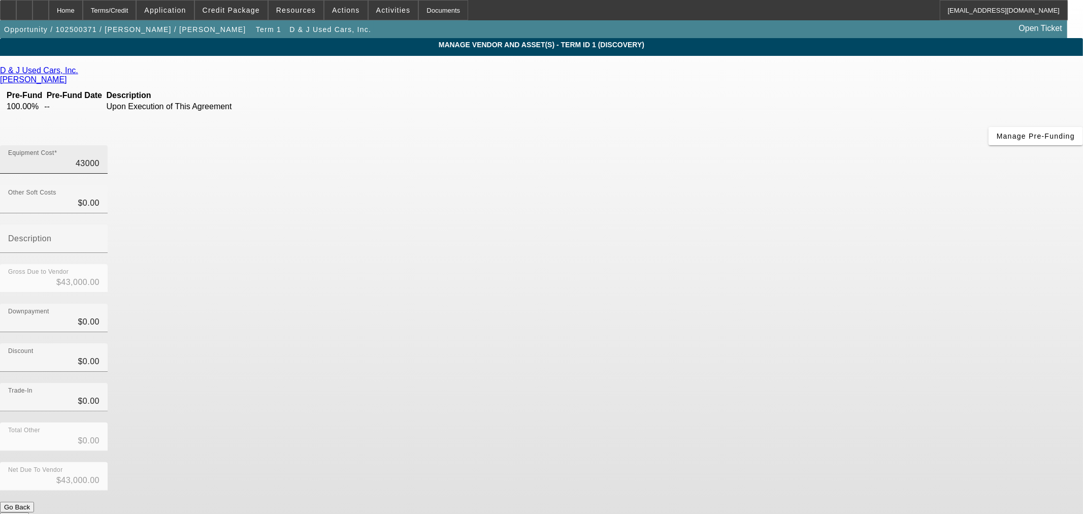
click at [99, 157] on input "43000" at bounding box center [53, 163] width 91 height 12
type input "8"
type input "$8.00"
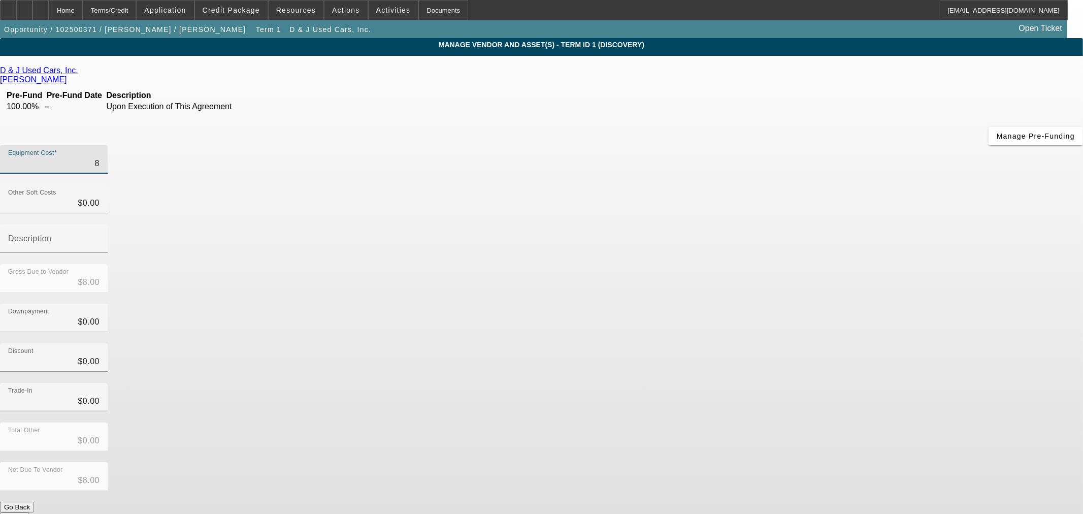
type input "83"
type input "$83.00"
type input "830"
type input "$830.00"
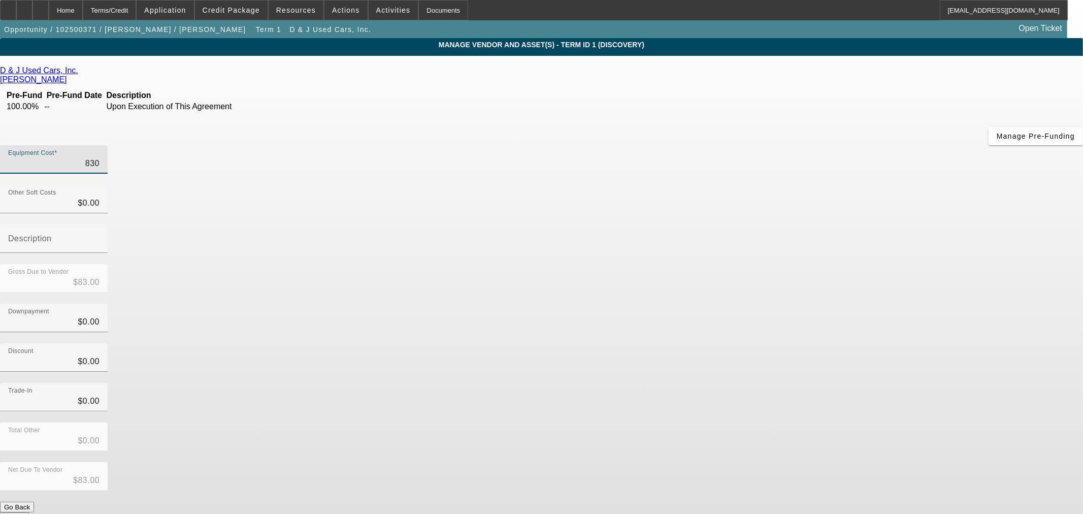
type input "$830.00"
type input "8300"
type input "$8,300.00"
type input "83000"
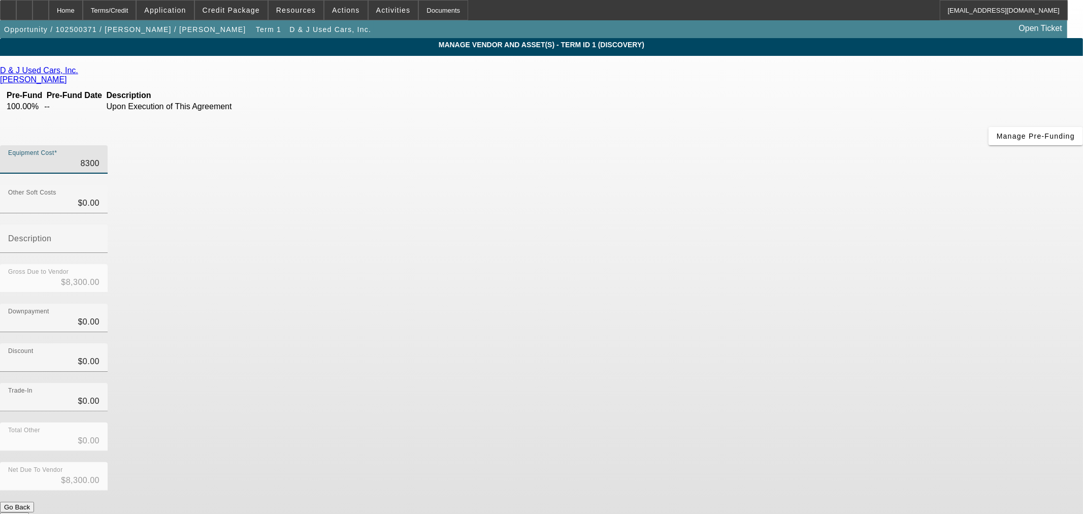
type input "$83,000.00"
type input "$0.00"
click at [29, 512] on button "Submit" at bounding box center [14, 517] width 29 height 11
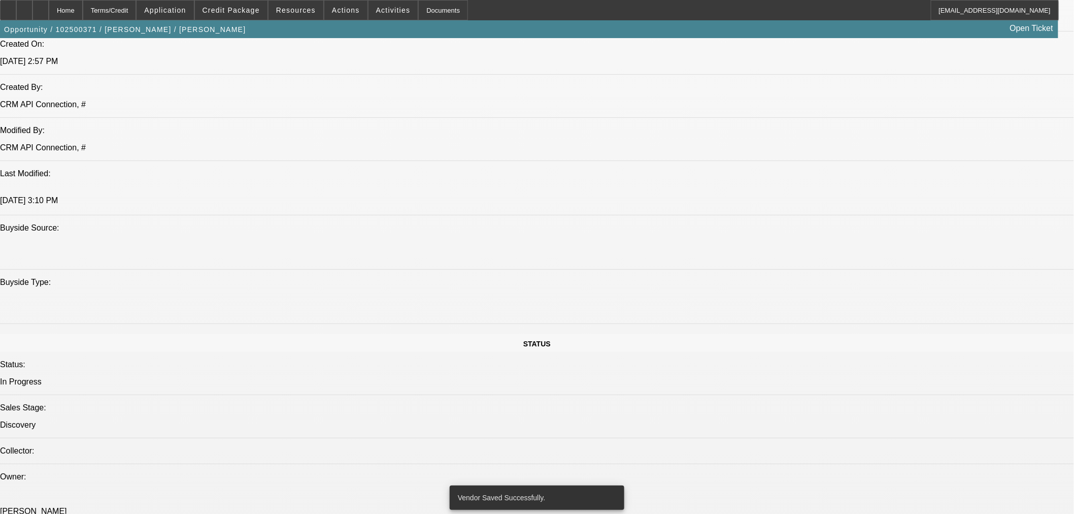
select select "0"
select select "2"
select select "0.1"
select select "4"
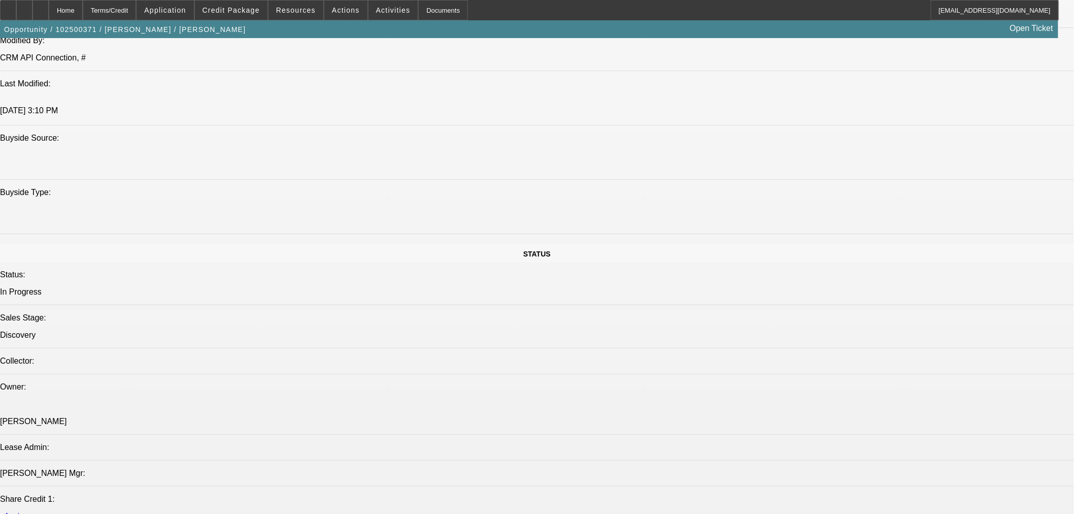
scroll to position [1373, 0]
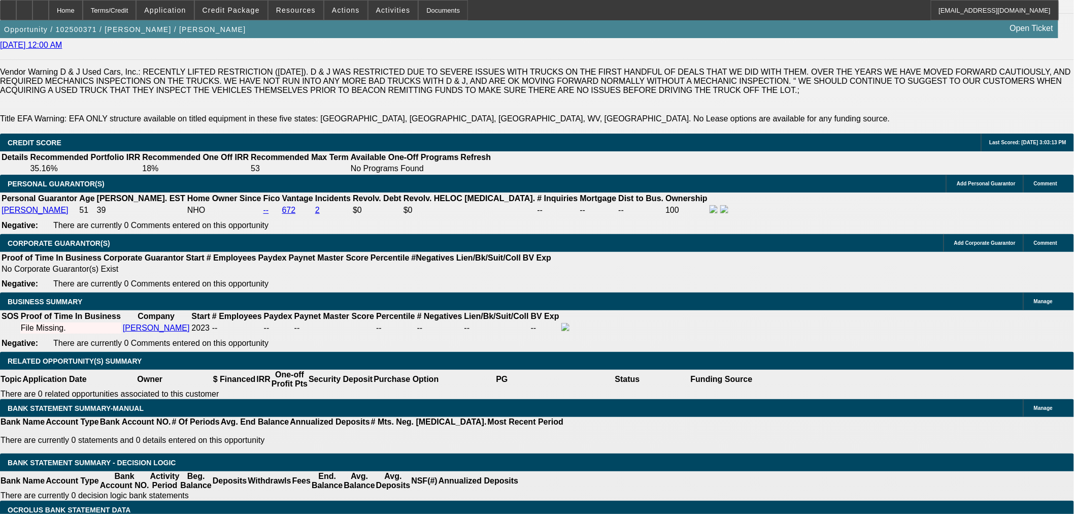
type input "$0.00"
type input "UNKNOWN"
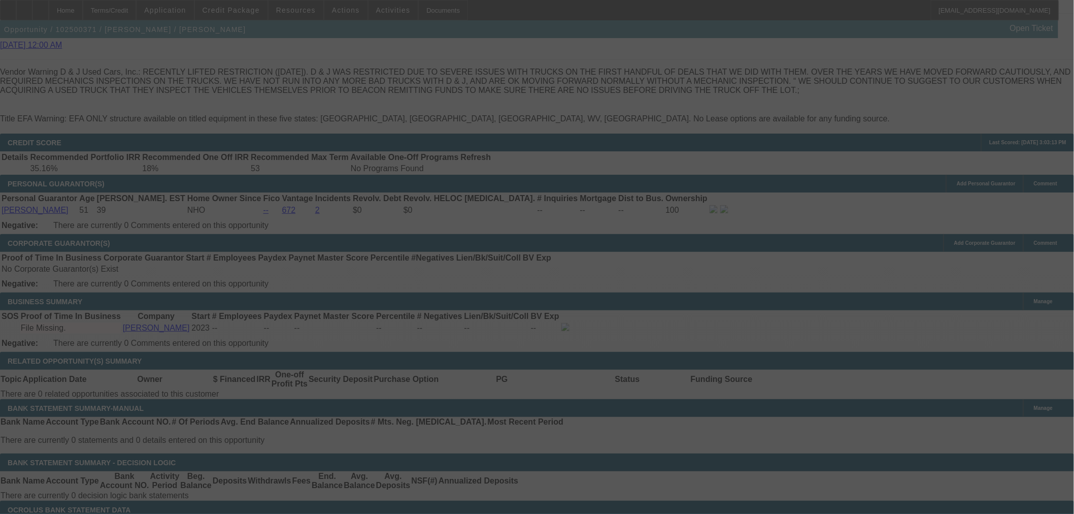
scroll to position [1432, 0]
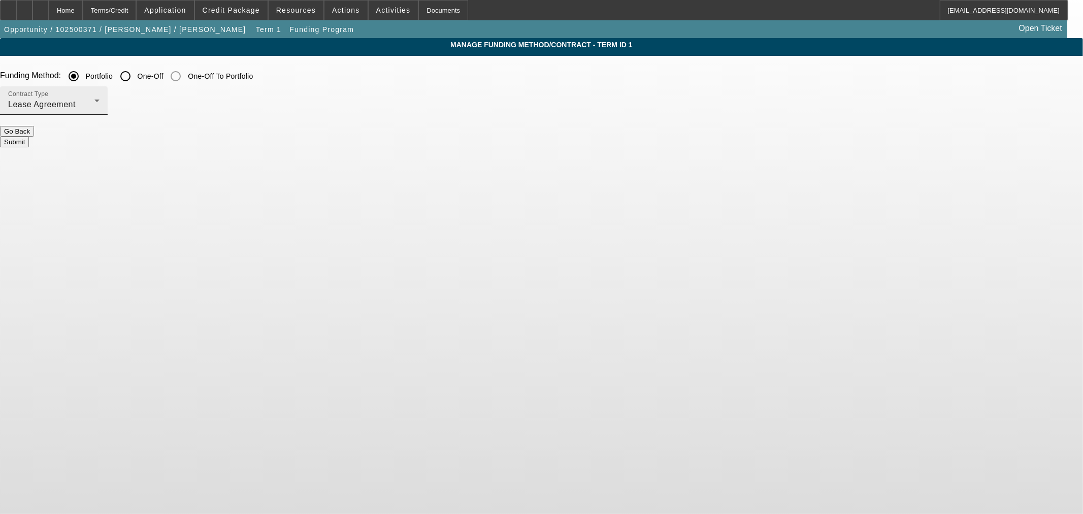
click at [94, 104] on div "Lease Agreement" at bounding box center [51, 104] width 86 height 12
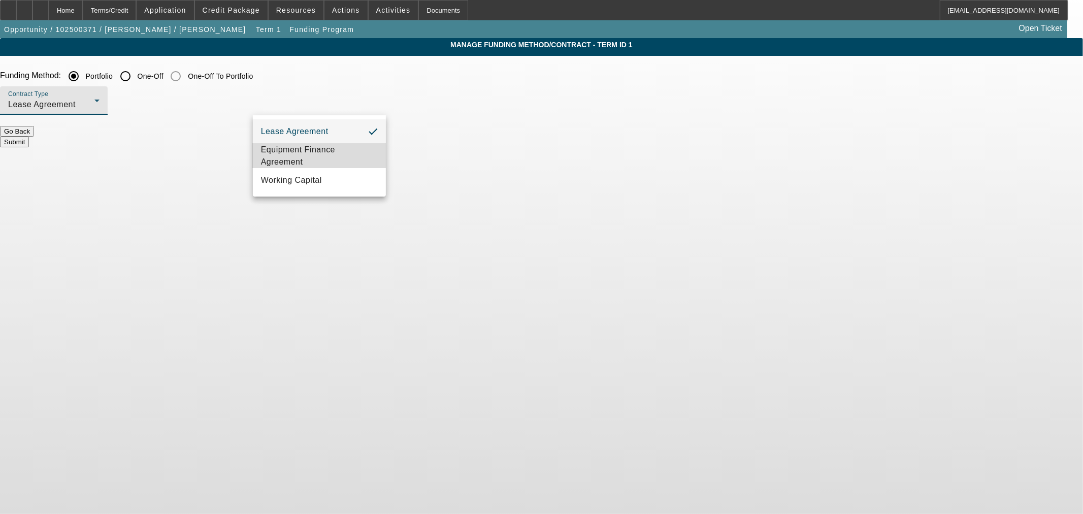
click at [313, 147] on span "Equipment Finance Agreement" at bounding box center [319, 156] width 117 height 24
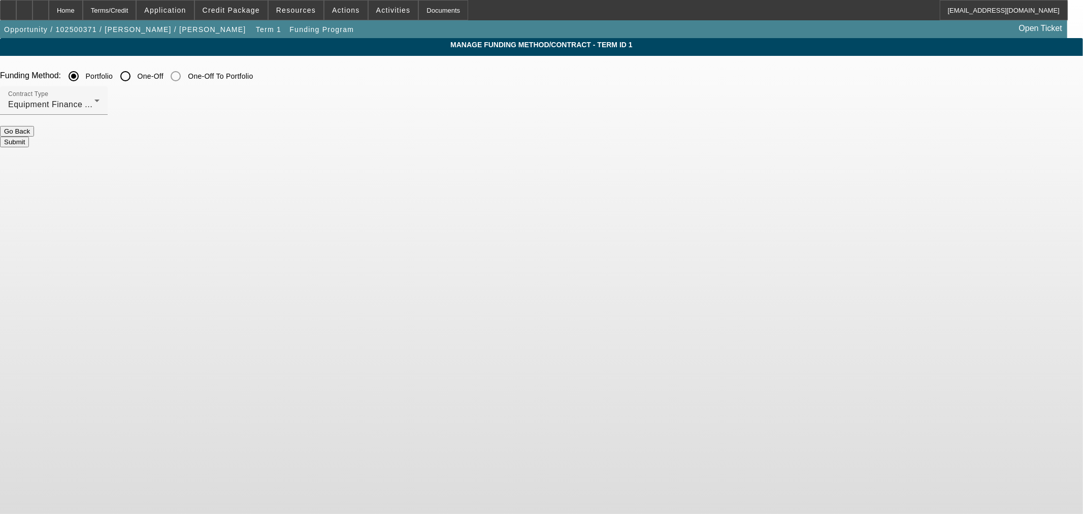
drag, startPoint x: 398, startPoint y: 144, endPoint x: 416, endPoint y: 139, distance: 18.5
click at [400, 143] on form "Funding Method: Portfolio One-Off One-Off To Portfolio Contract Type Equipment …" at bounding box center [541, 111] width 1083 height 90
click at [29, 139] on button "Submit" at bounding box center [14, 142] width 29 height 11
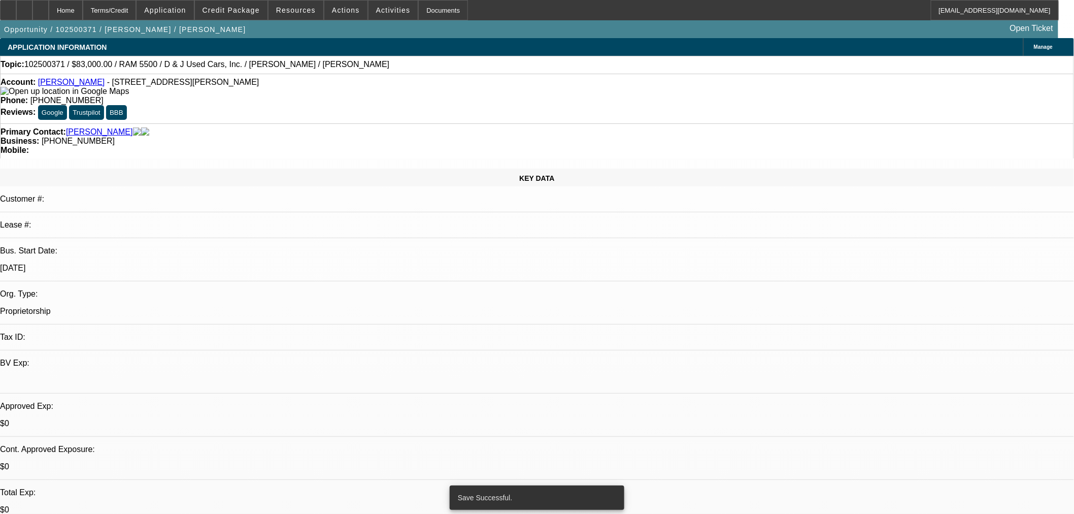
select select "0"
select select "2"
select select "0"
select select "6"
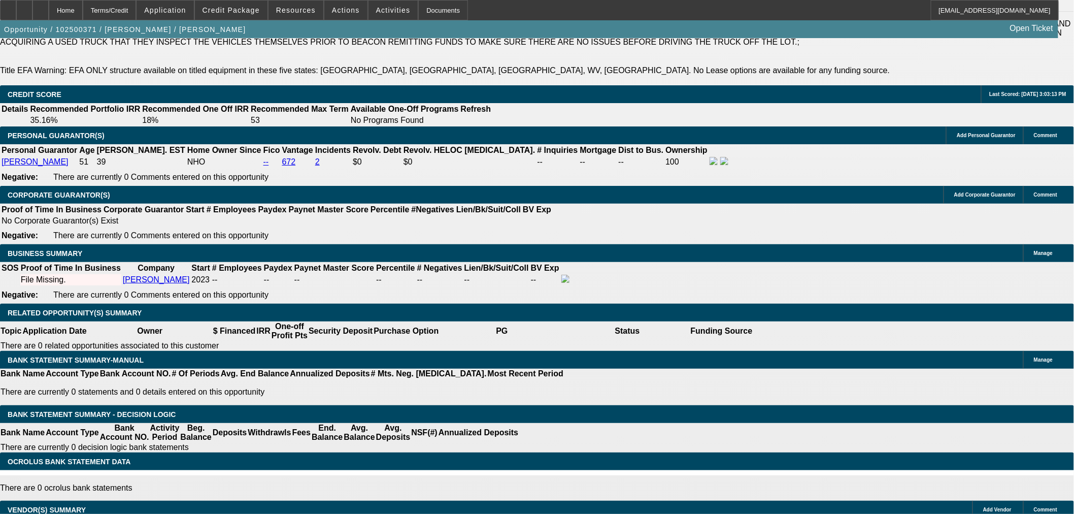
scroll to position [1297, 0]
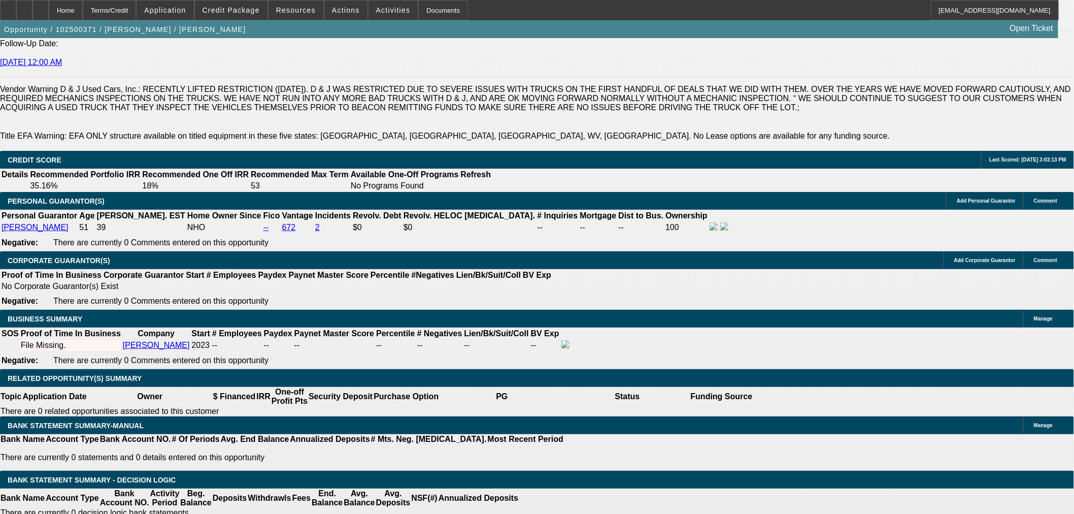
type input "60"
type input "1"
type input "$2,837.56"
type input "$1,418.78"
type input "15"
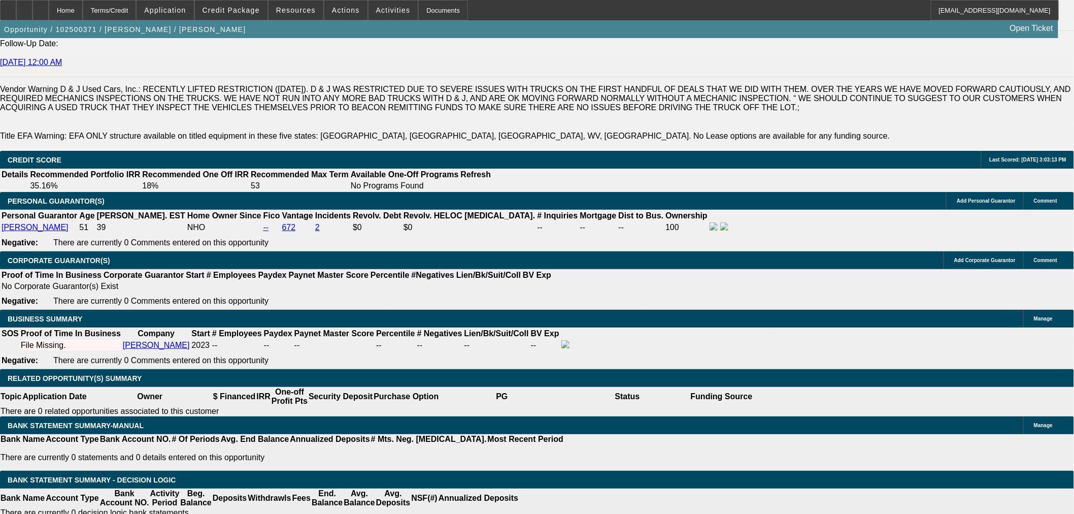
type input "$3,949.12"
type input "$1,974.56"
type input "15"
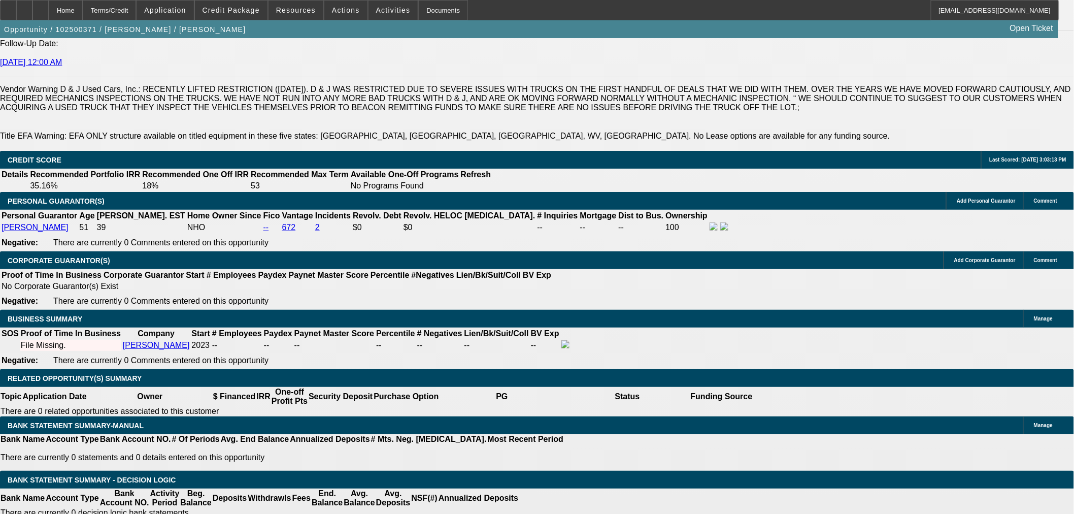
type input "$35,000.00"
type input "$2,283.84"
type input "$1,141.92"
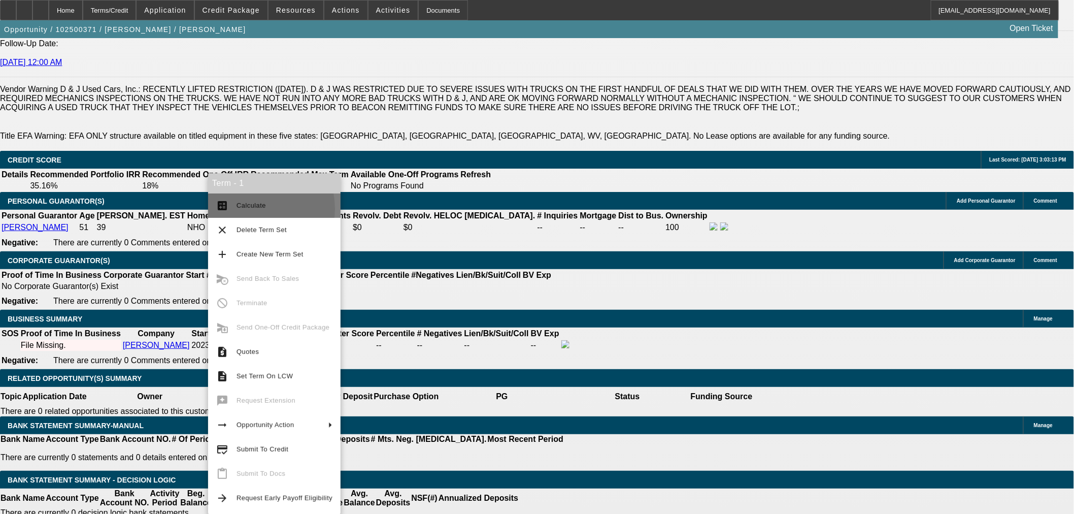
click at [241, 209] on span "Calculate" at bounding box center [251, 205] width 29 height 8
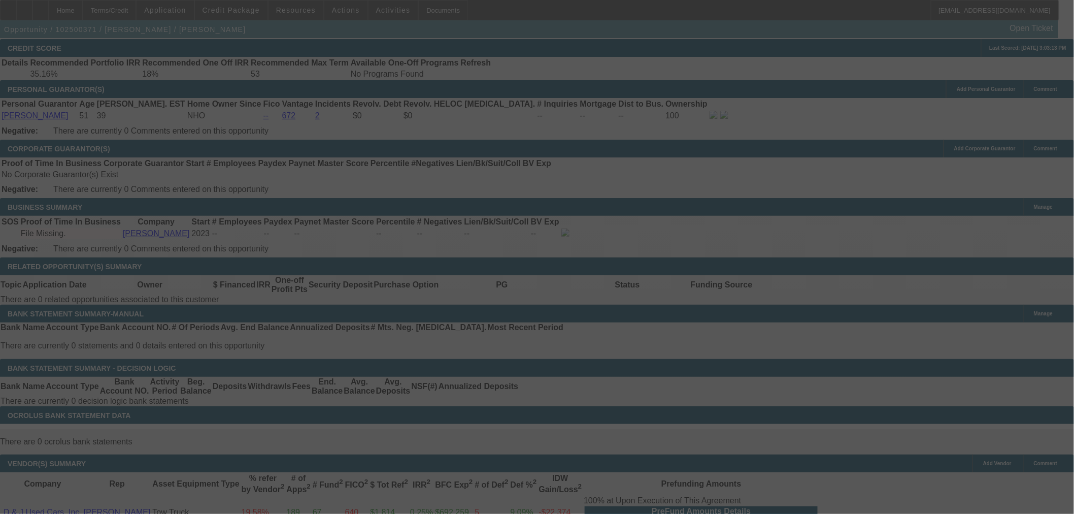
scroll to position [1468, 0]
select select "0"
select select "2"
select select "0"
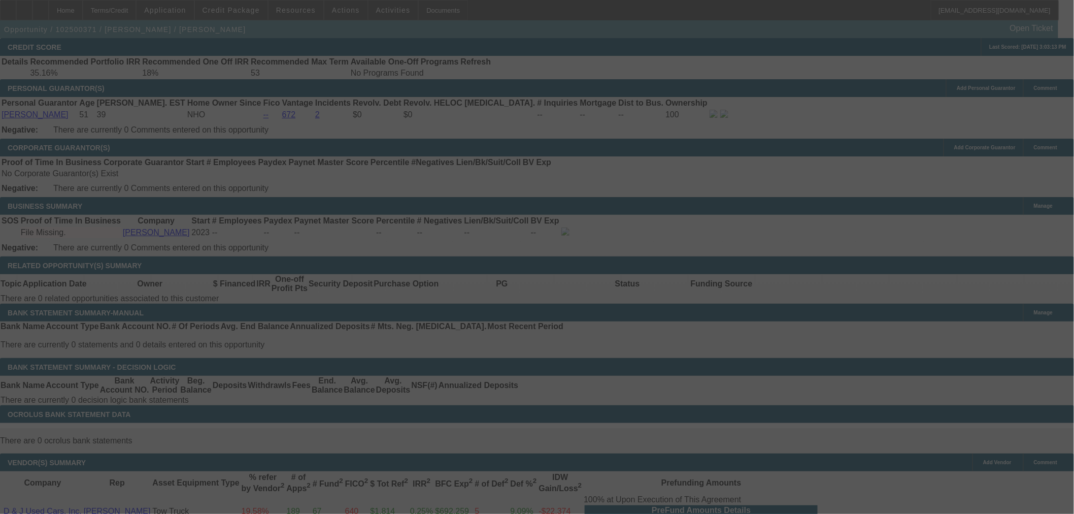
select select "6"
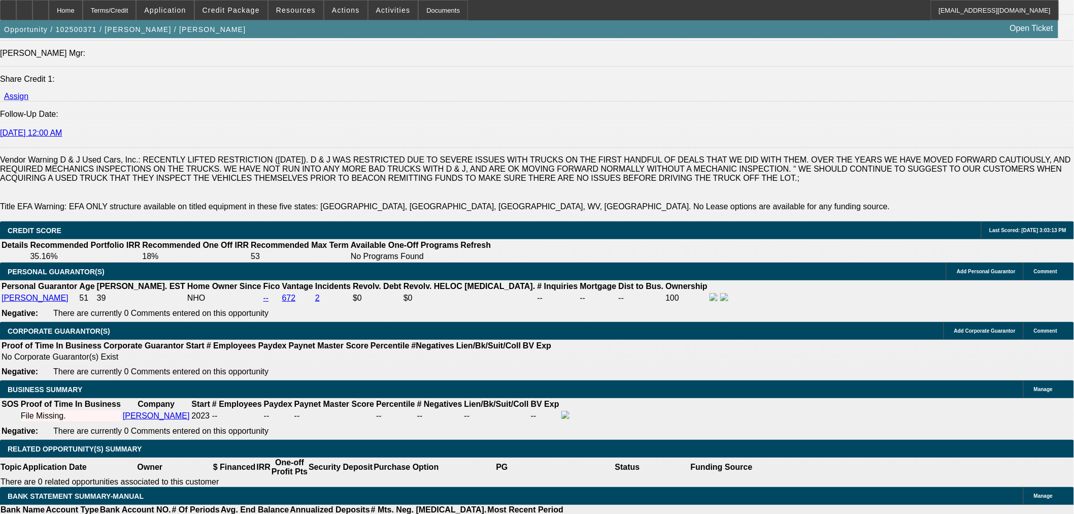
scroll to position [1130, 0]
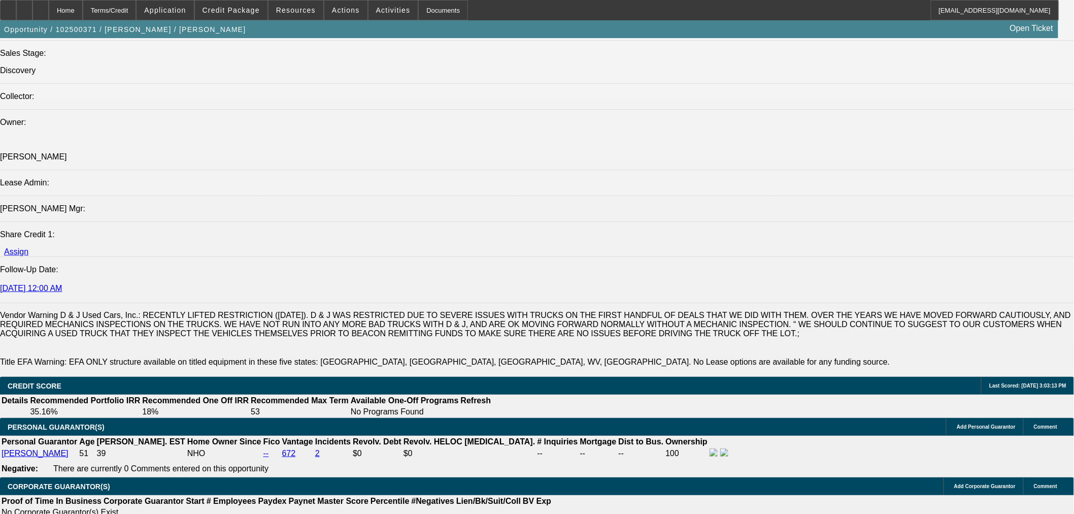
drag, startPoint x: 864, startPoint y: 177, endPoint x: 863, endPoint y: 171, distance: 5.7
drag, startPoint x: 861, startPoint y: 171, endPoint x: 856, endPoint y: 175, distance: 6.5
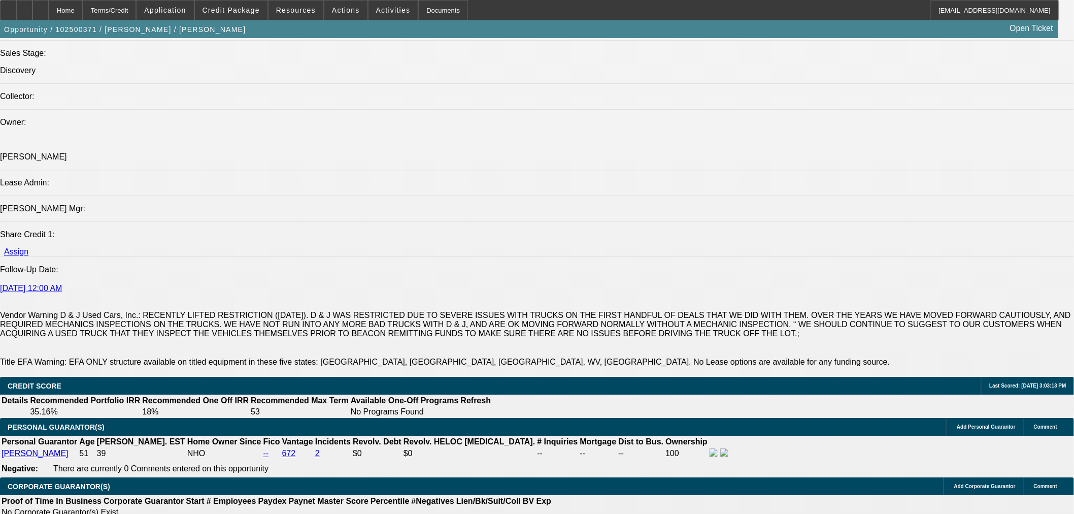
radio input "true"
drag, startPoint x: 848, startPoint y: 193, endPoint x: 842, endPoint y: 195, distance: 6.4
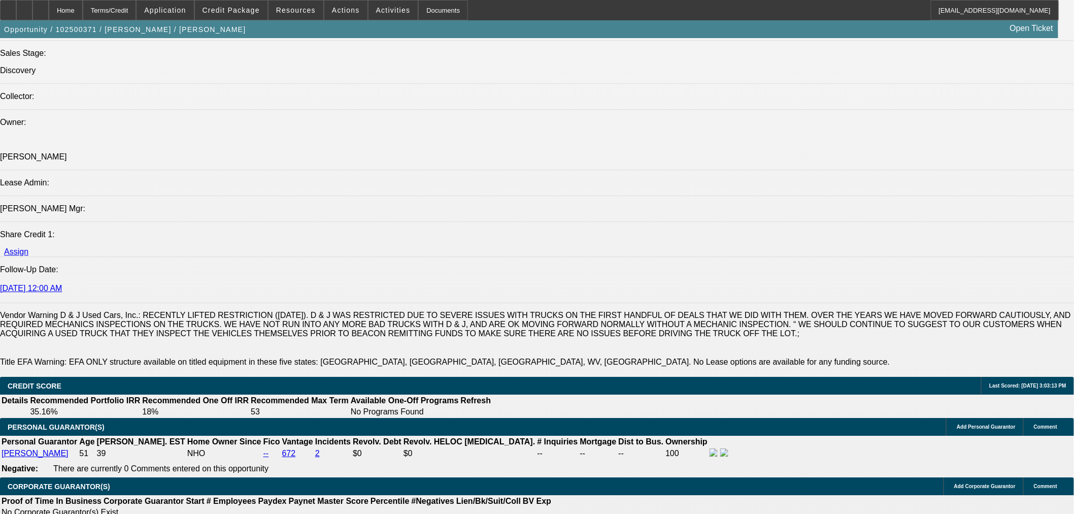
type textarea "personal bank truist telling him it will be business loan and they cant use his…"
radio input "true"
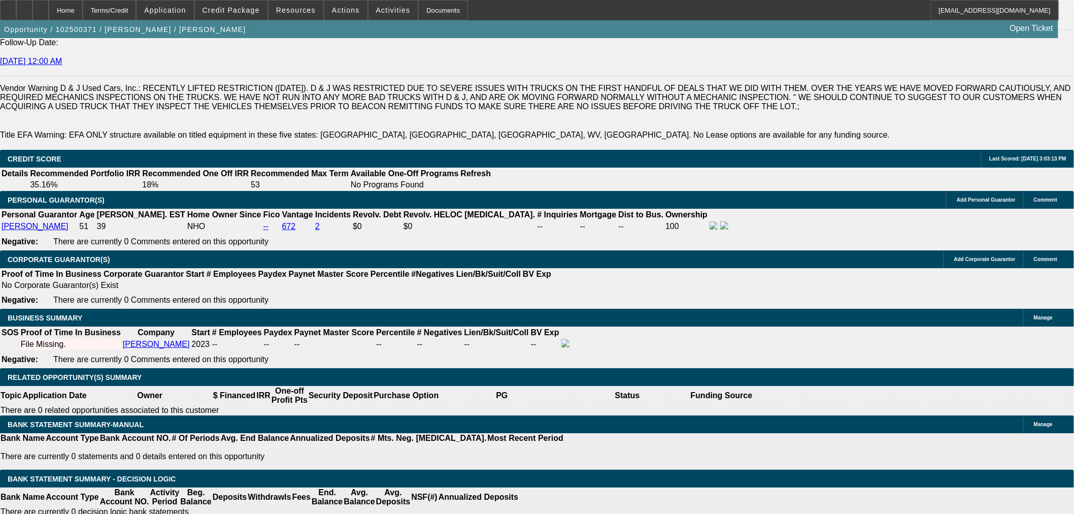
scroll to position [1352, 0]
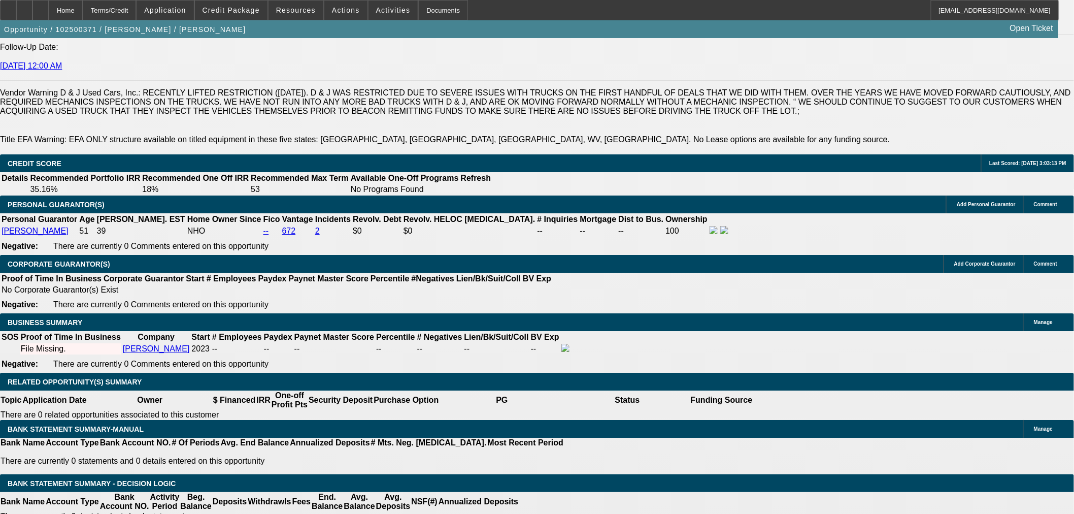
type input "$37,000.00"
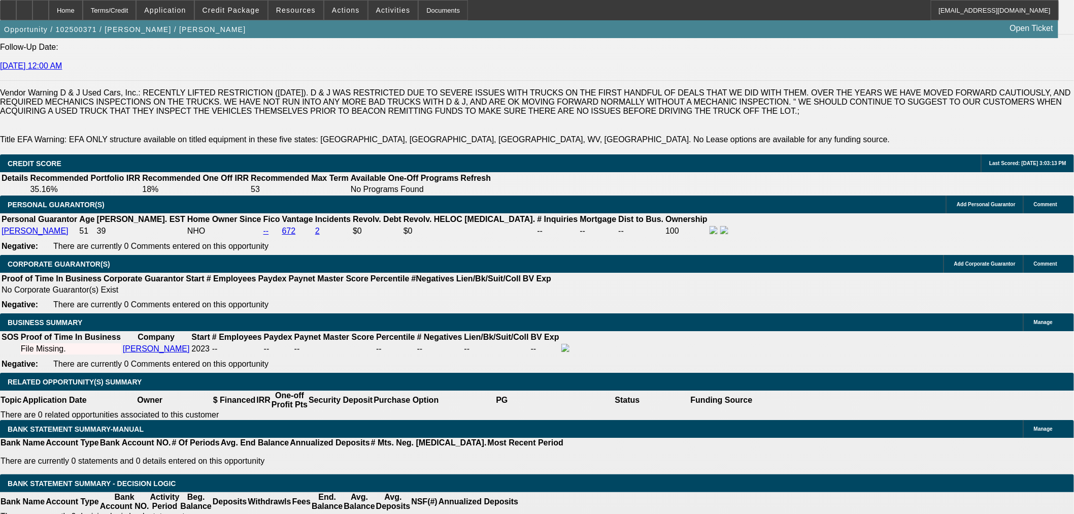
type input "UNKNOWN"
type input "$2,188.68"
type input "$1,094.34"
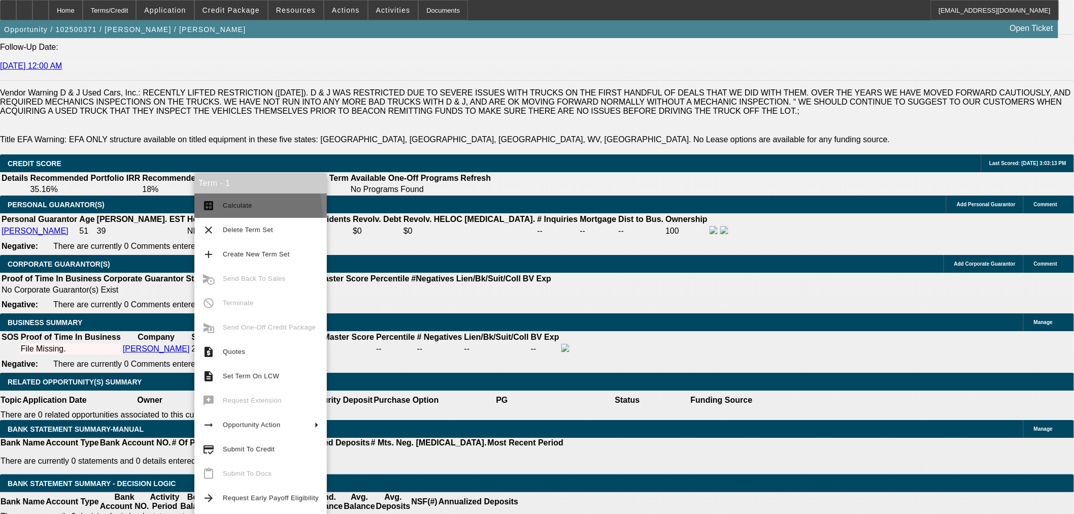
click at [229, 216] on button "calculate Calculate" at bounding box center [260, 205] width 132 height 24
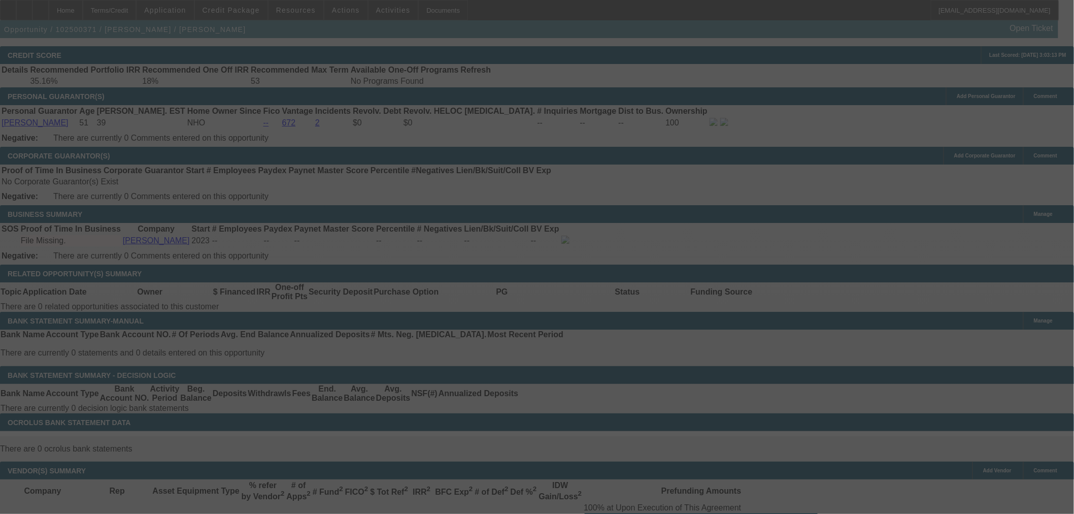
scroll to position [1465, 0]
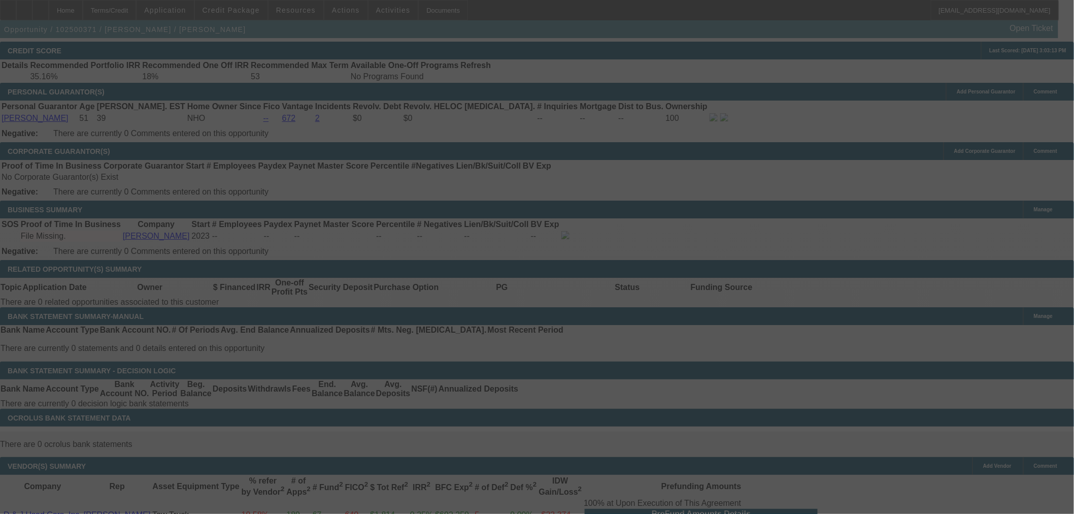
select select "0"
select select "2"
select select "0"
select select "6"
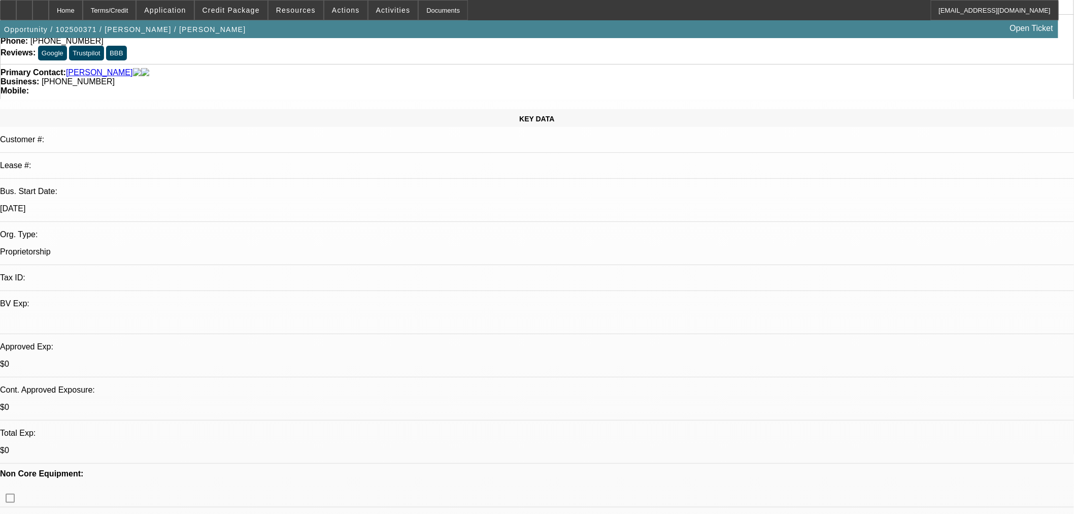
scroll to position [0, 0]
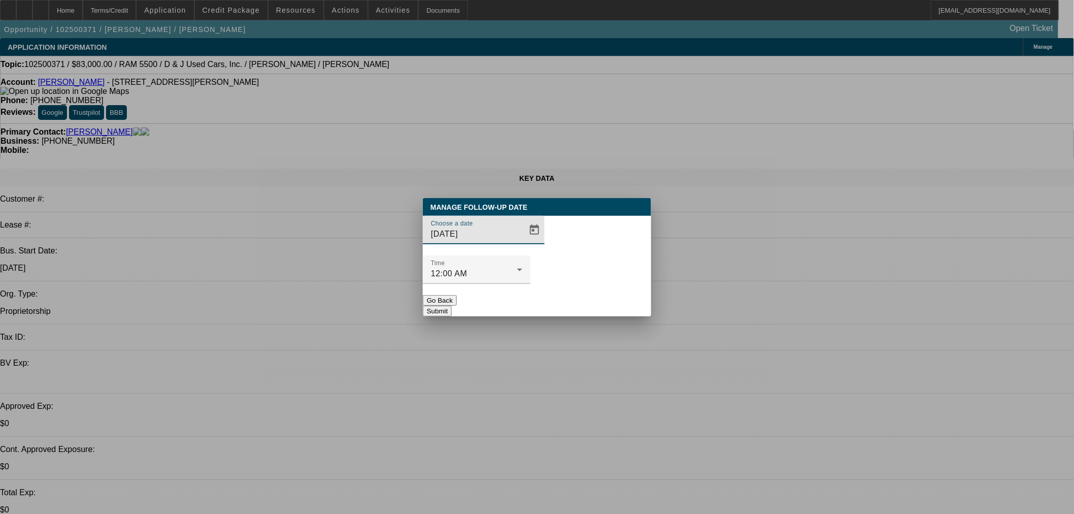
click at [843, 211] on div at bounding box center [537, 257] width 1074 height 514
click at [872, 169] on div at bounding box center [537, 257] width 1074 height 514
click at [457, 295] on button "Go Back" at bounding box center [440, 300] width 34 height 11
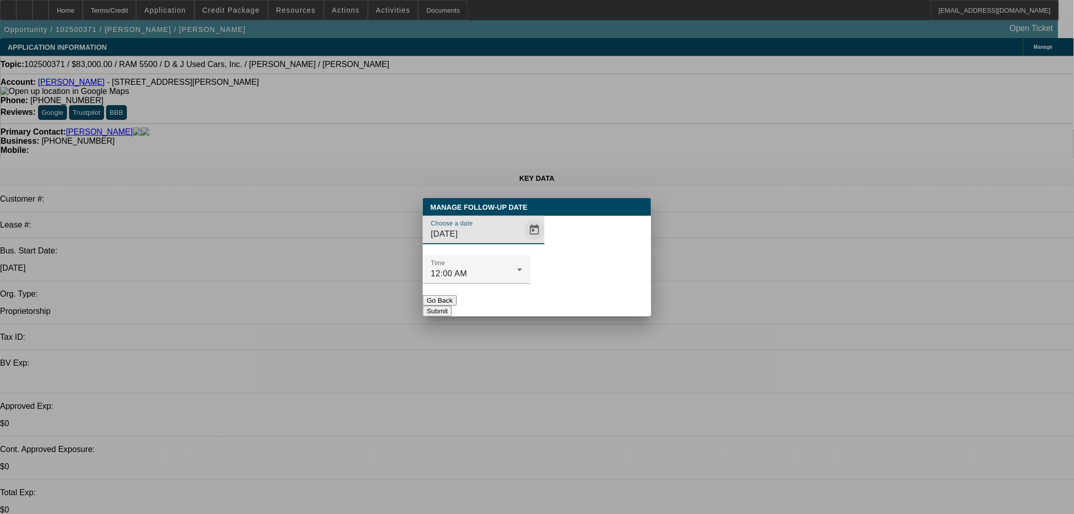
click at [522, 242] on span "Open calendar" at bounding box center [534, 230] width 24 height 24
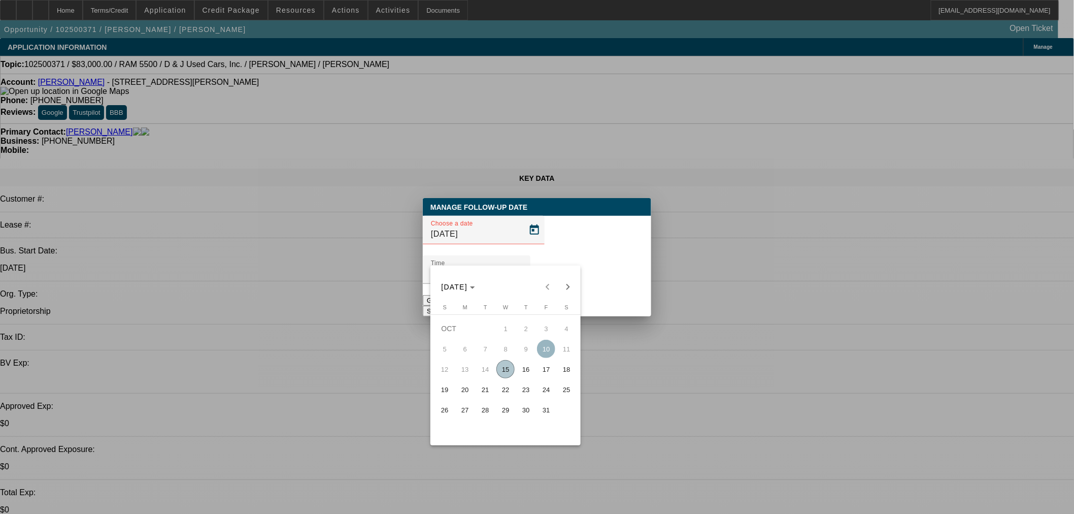
click at [542, 368] on span "17" at bounding box center [546, 369] width 18 height 18
type input "10/17/2025"
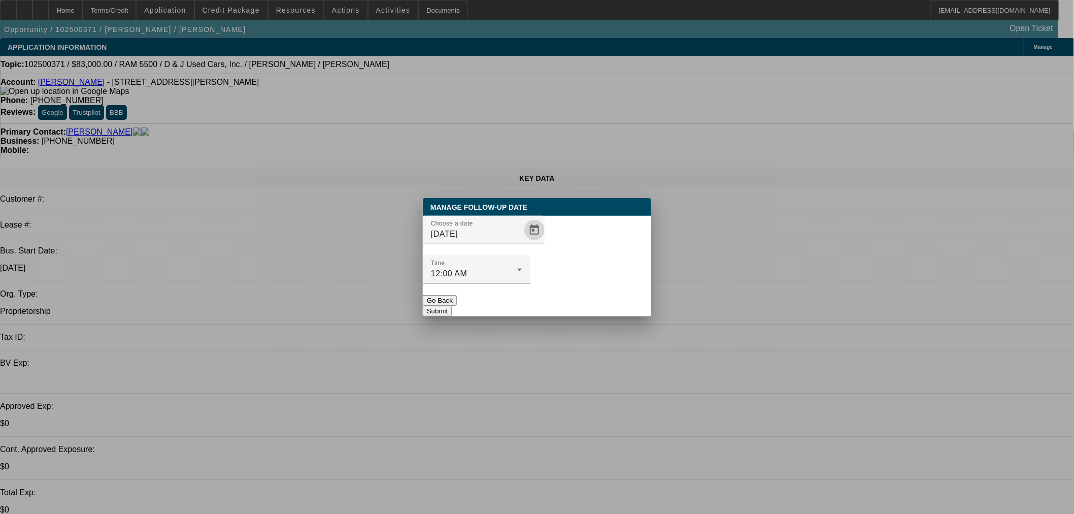
click at [452, 306] on button "Submit" at bounding box center [437, 311] width 29 height 11
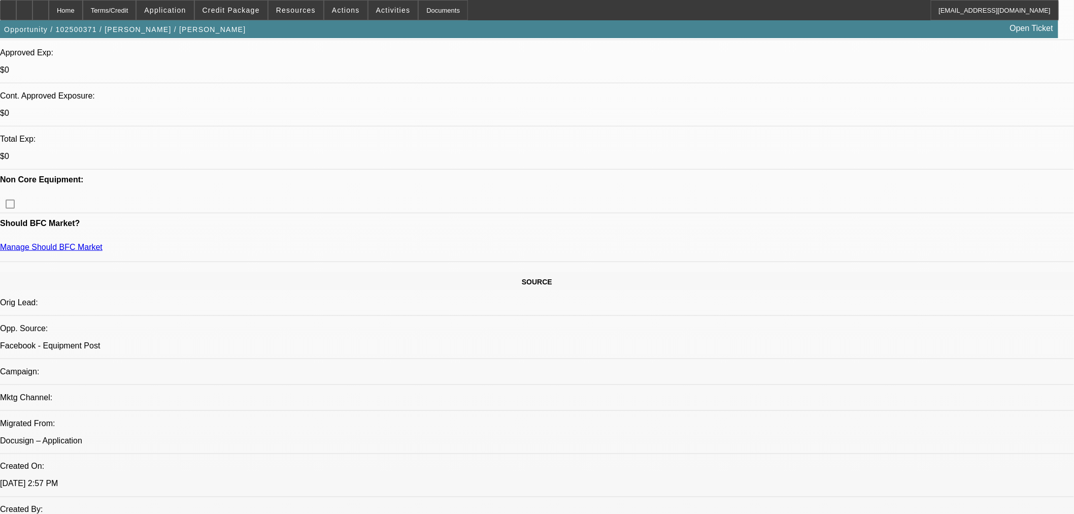
scroll to position [394, 0]
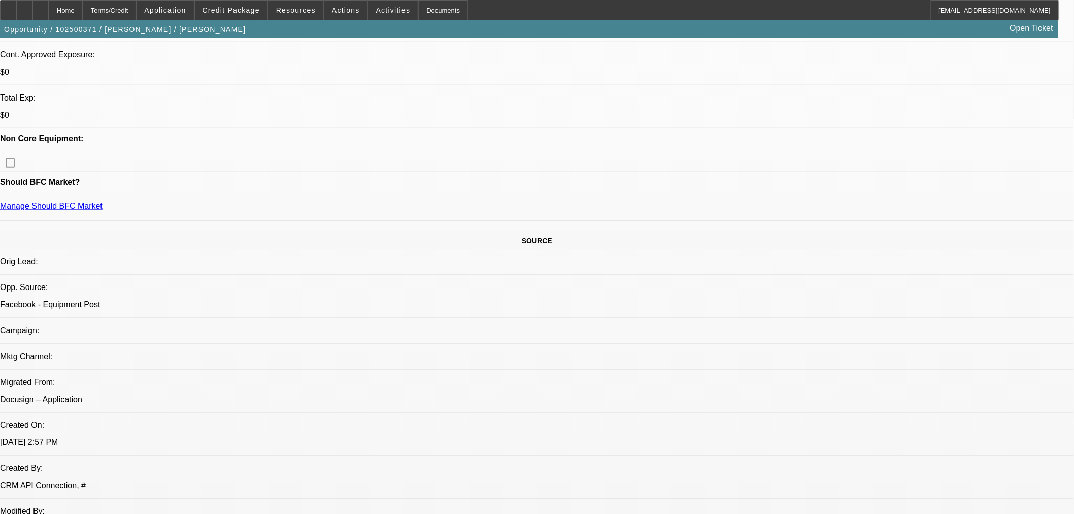
type textarea "R"
type textarea "Truck set on fire end of august just has a wrecker now. So getting more banks. …"
